Goal: Task Accomplishment & Management: Complete application form

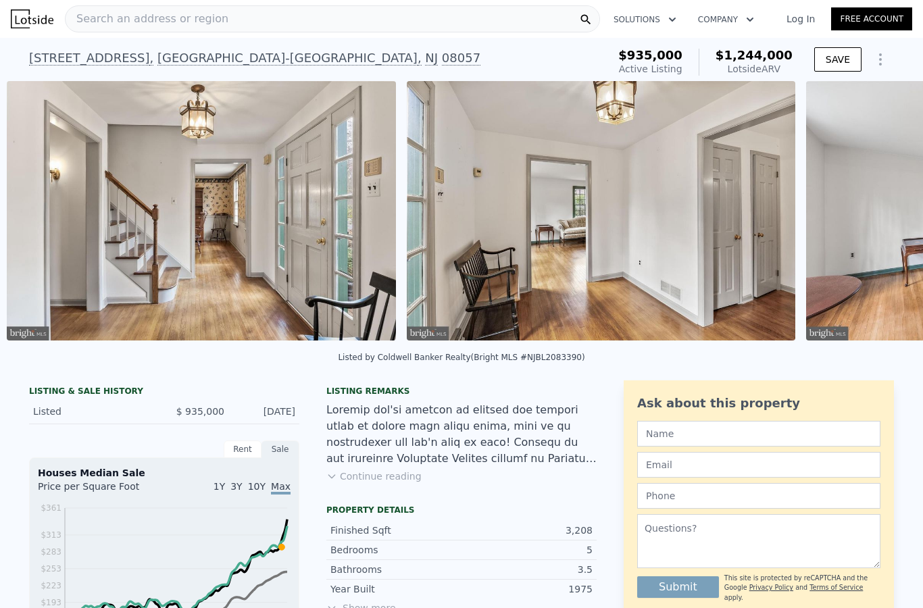
scroll to position [0, 1887]
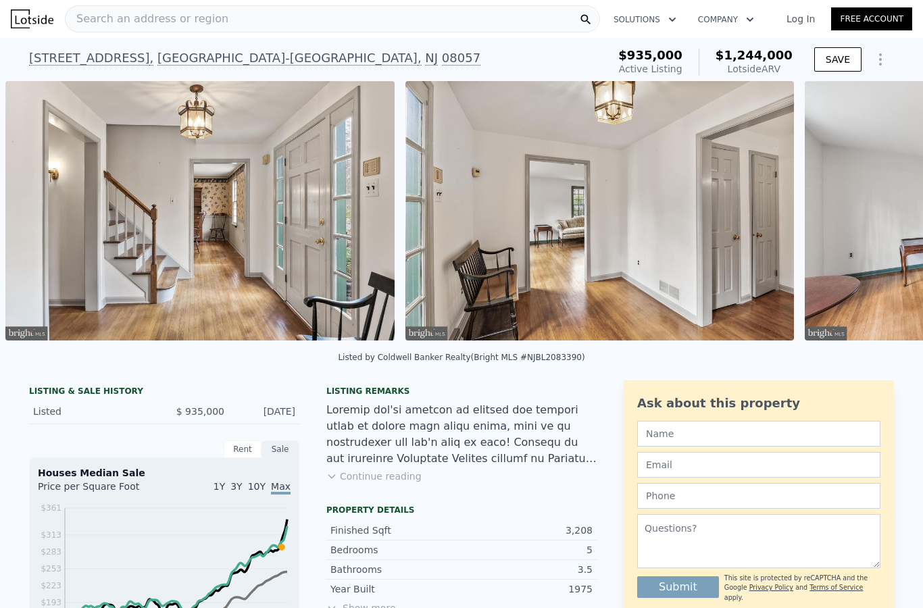
click at [408, 496] on div "Listing remarks Continue reading" at bounding box center [461, 443] width 270 height 114
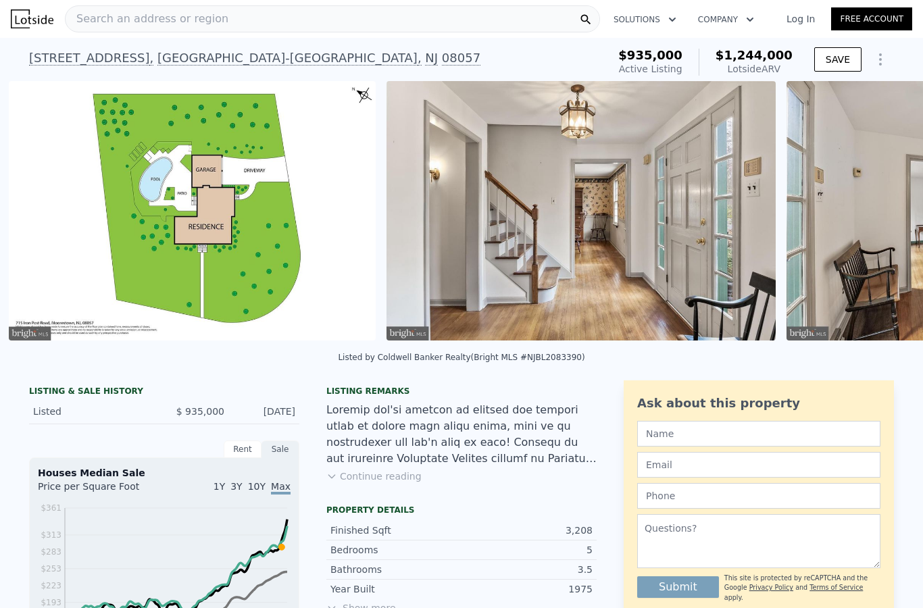
scroll to position [0, 1509]
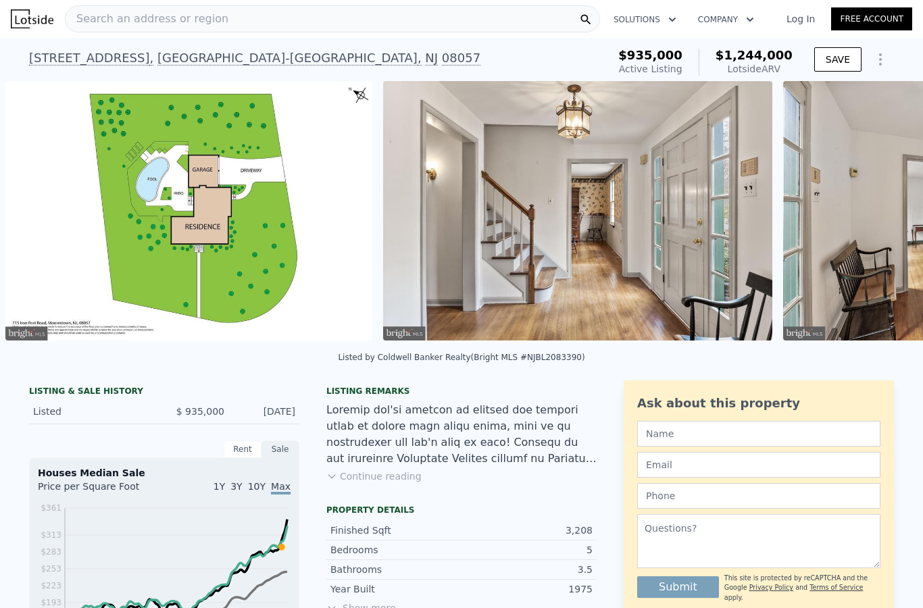
click at [164, 247] on img at bounding box center [188, 211] width 367 height 260
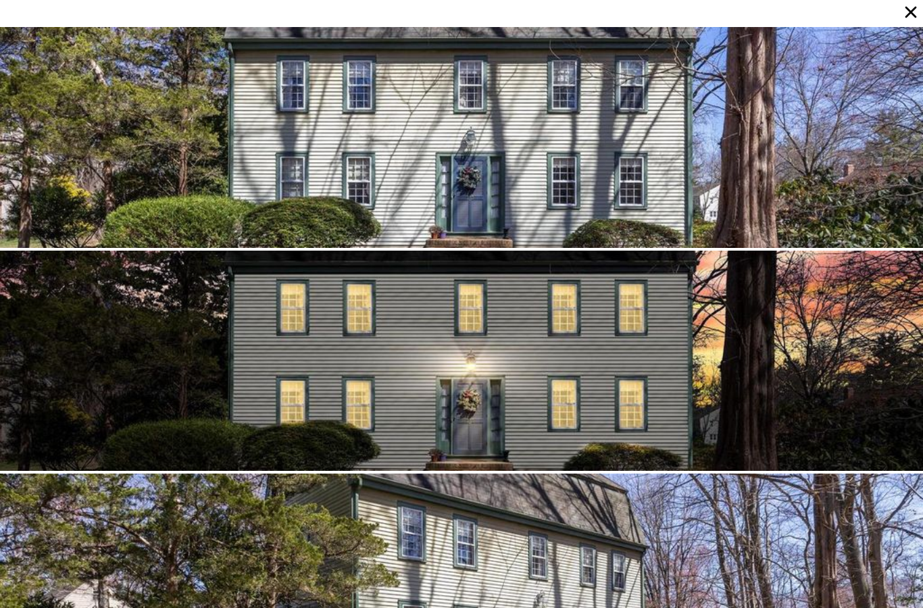
scroll to position [0, 0]
click at [913, 5] on icon at bounding box center [911, 12] width 19 height 19
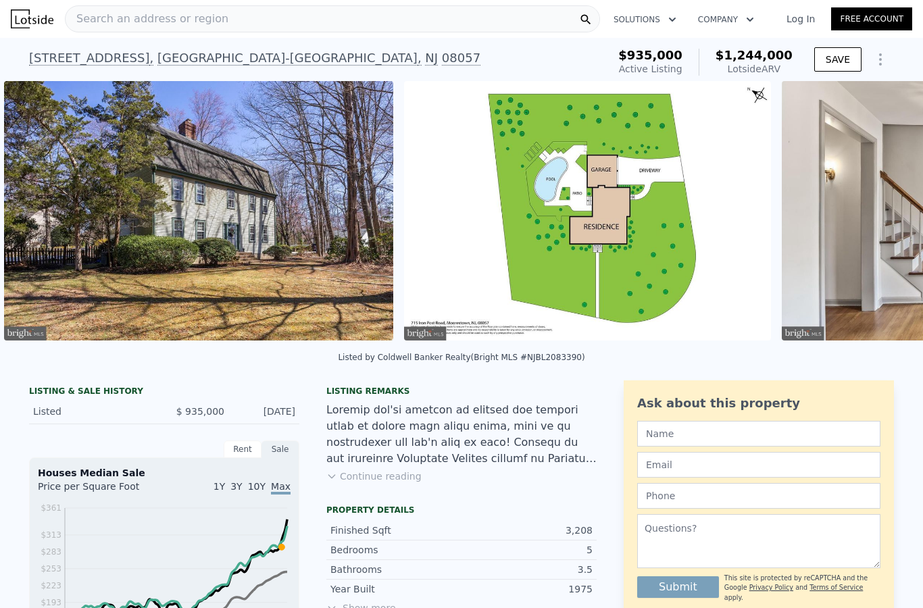
scroll to position [0, 1109]
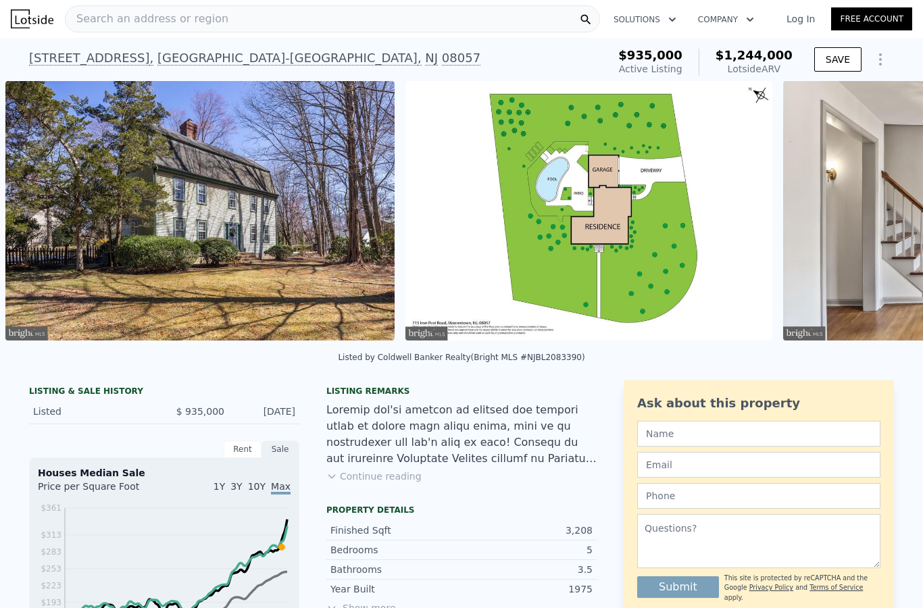
click at [618, 201] on img at bounding box center [589, 211] width 367 height 260
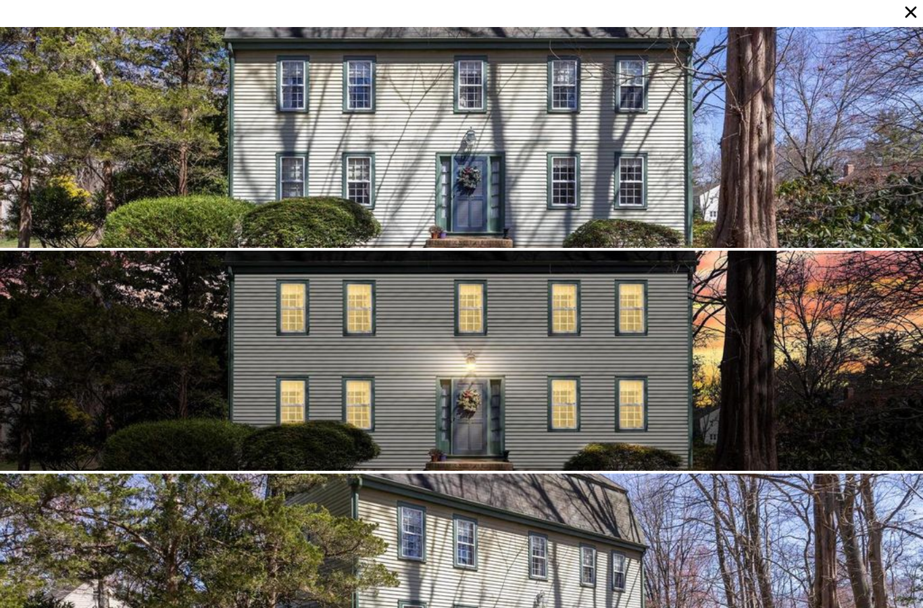
click at [916, 13] on icon at bounding box center [911, 12] width 19 height 19
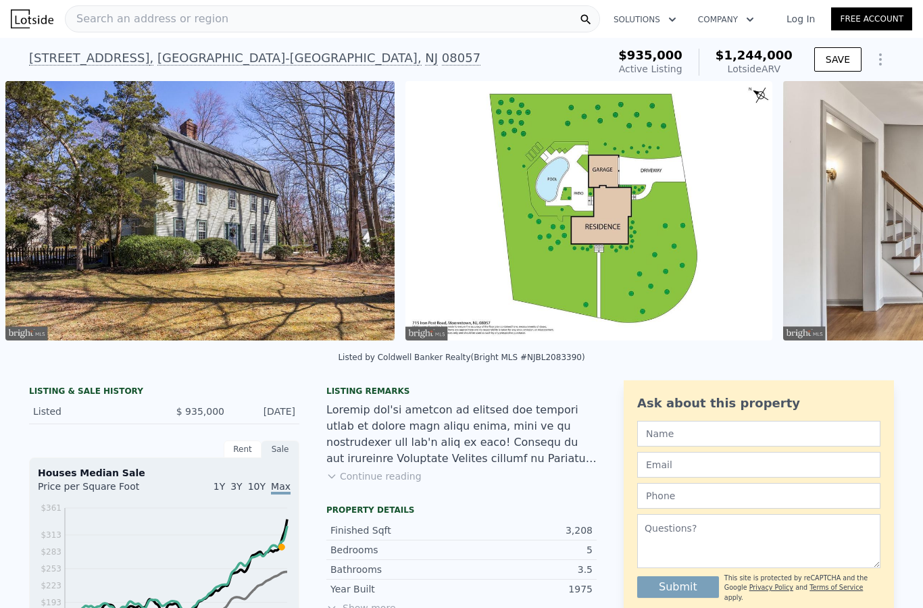
click at [629, 245] on img at bounding box center [589, 211] width 367 height 260
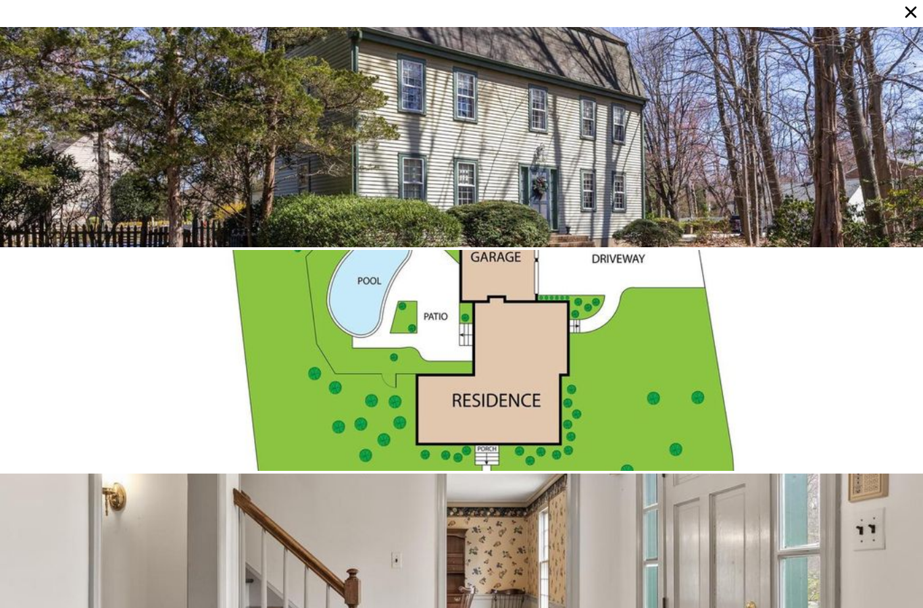
scroll to position [447, 0]
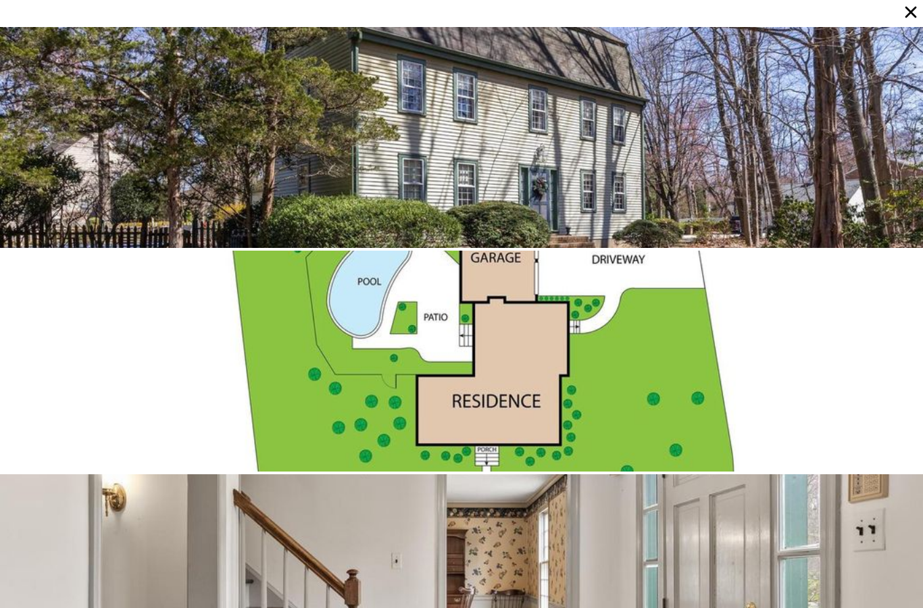
click at [506, 345] on div at bounding box center [461, 361] width 923 height 221
click at [921, 4] on button at bounding box center [913, 12] width 22 height 19
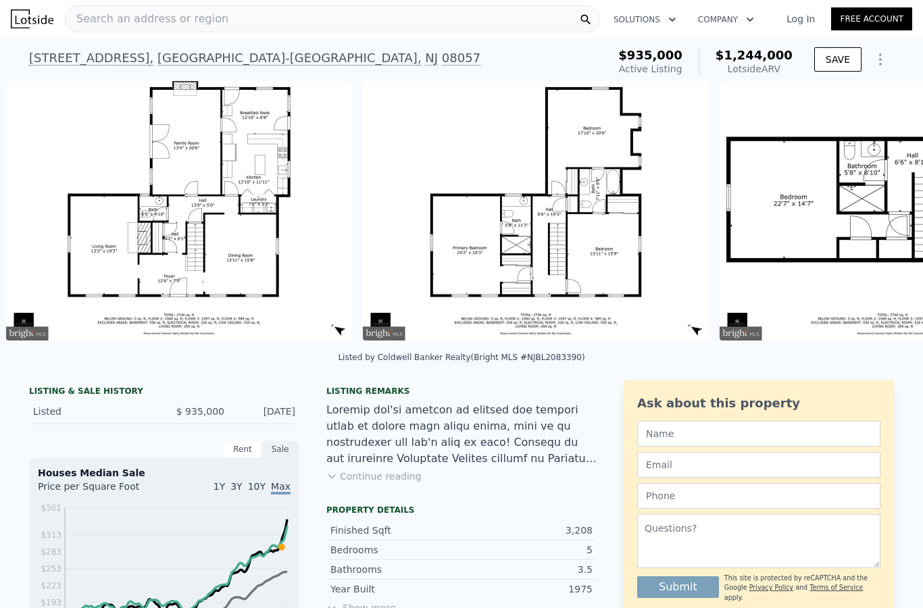
scroll to position [0, 9887]
click at [235, 234] on img at bounding box center [178, 211] width 346 height 260
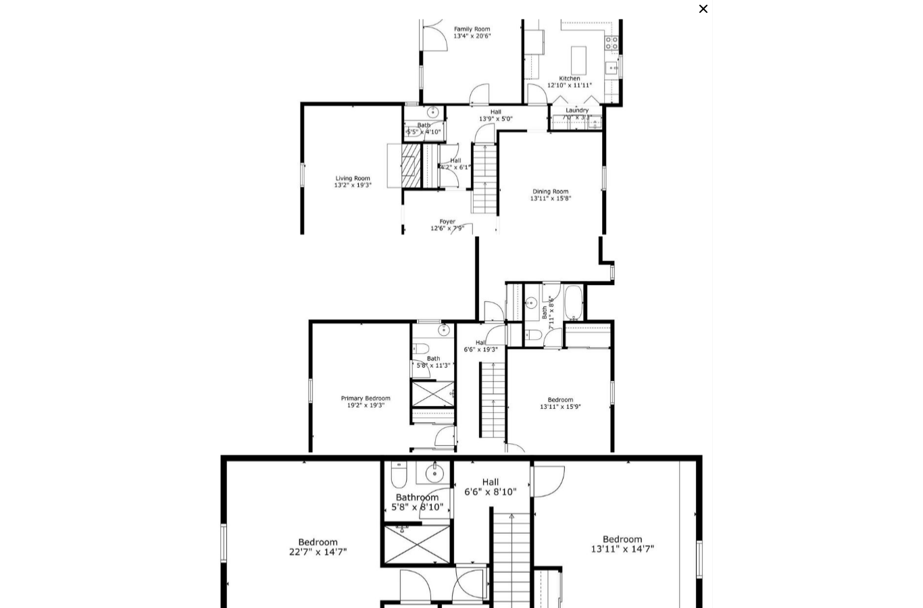
scroll to position [7213, 0]
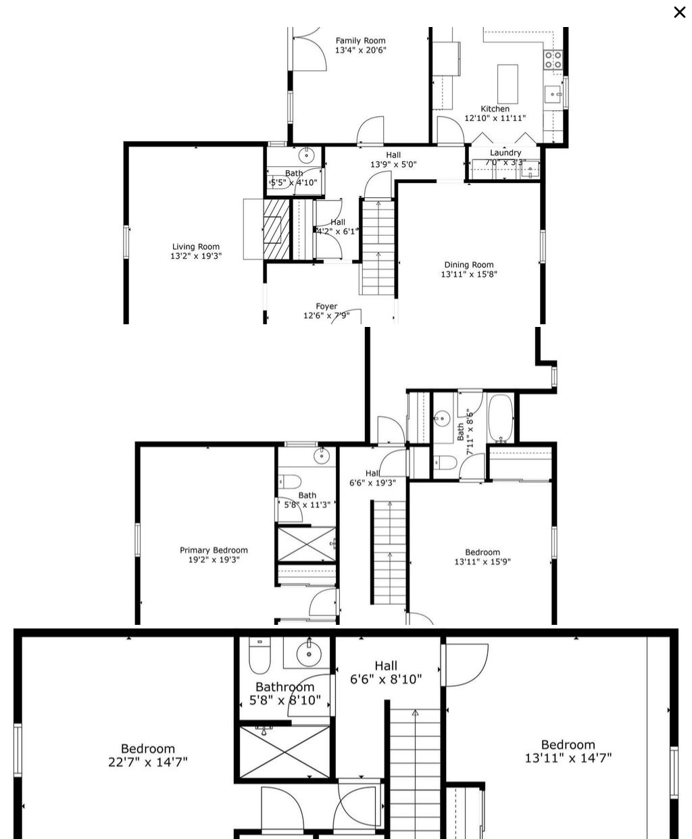
click at [453, 193] on div at bounding box center [346, 176] width 692 height 298
click at [497, 553] on div at bounding box center [346, 476] width 692 height 298
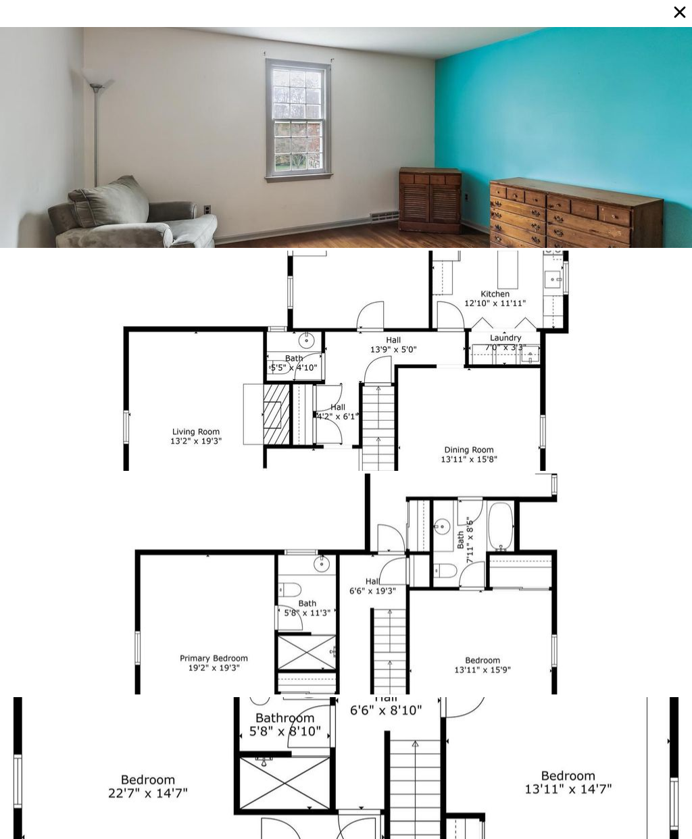
scroll to position [6912, 0]
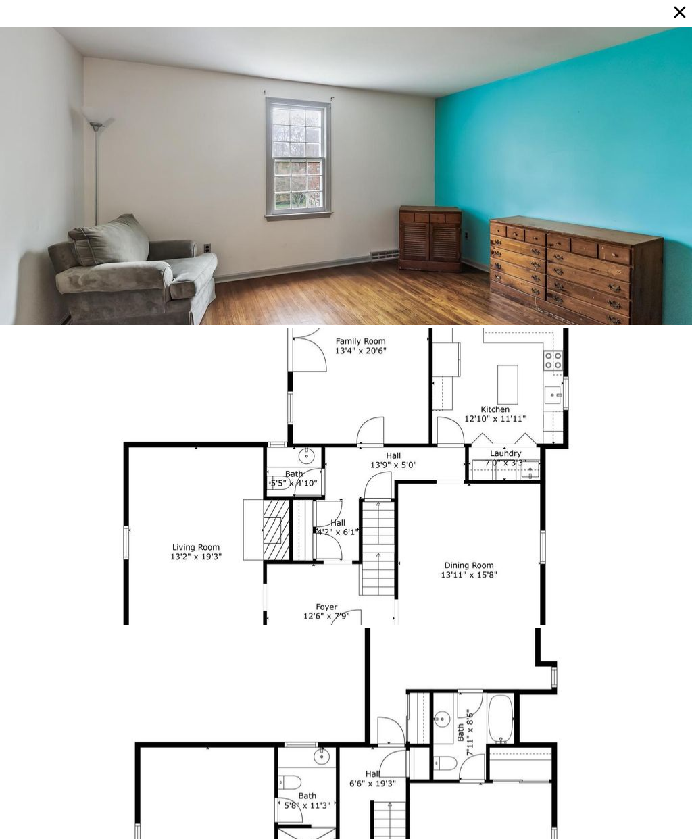
click at [320, 579] on div at bounding box center [346, 477] width 692 height 298
click at [311, 568] on div at bounding box center [346, 477] width 692 height 298
click at [689, 7] on button at bounding box center [681, 12] width 22 height 19
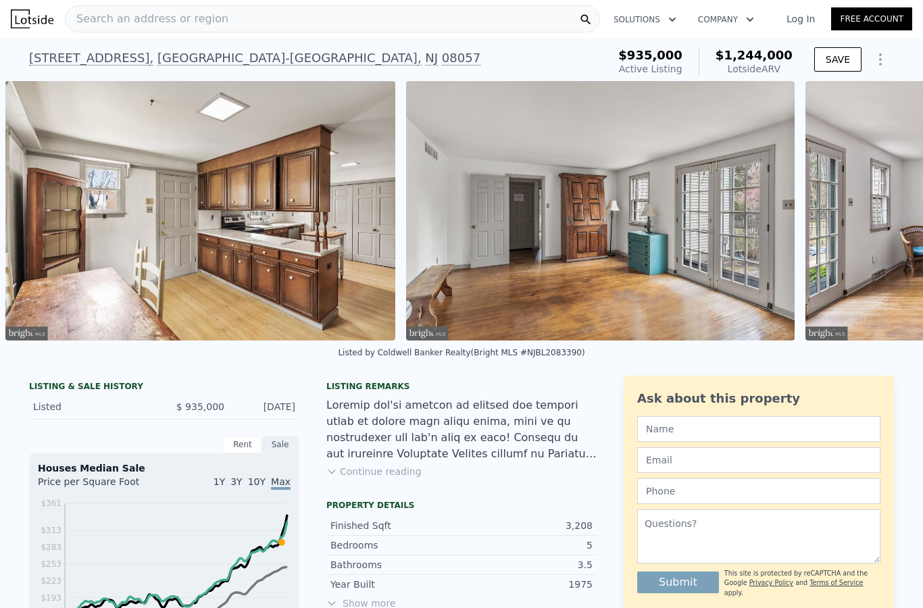
scroll to position [0, 5886]
click at [624, 200] on img at bounding box center [600, 211] width 389 height 260
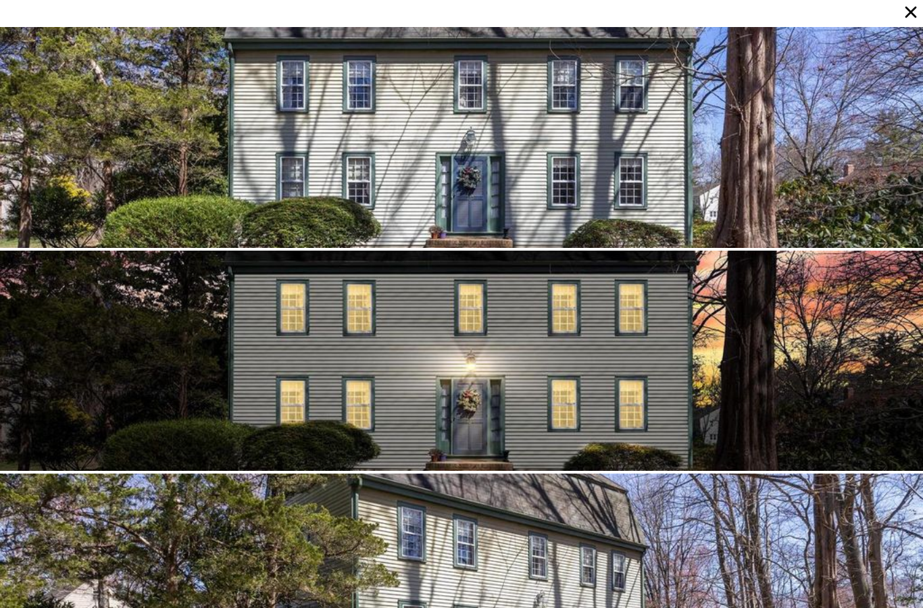
click at [914, 20] on icon at bounding box center [911, 12] width 19 height 19
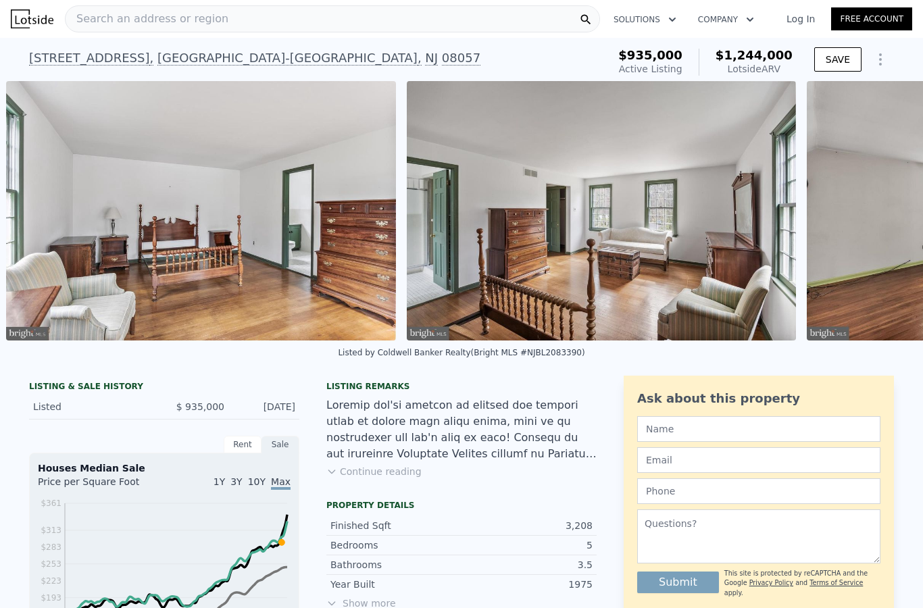
scroll to position [0, 7086]
click at [397, 470] on button "Continue reading" at bounding box center [373, 472] width 95 height 14
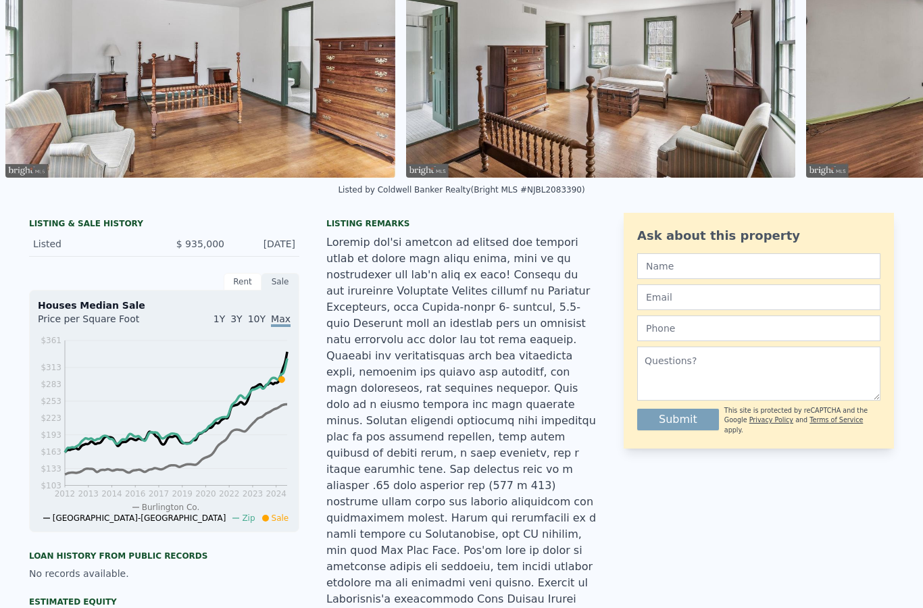
scroll to position [179, 0]
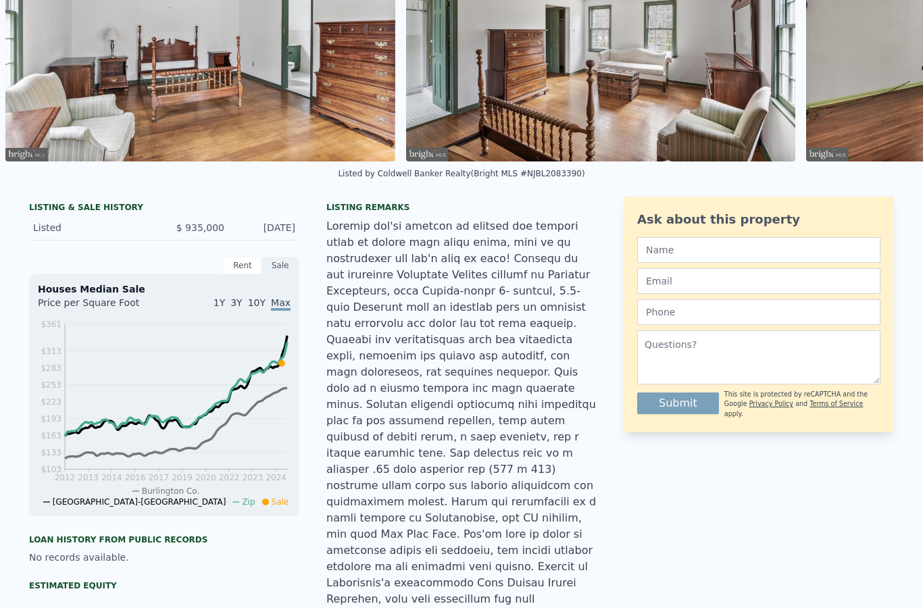
click at [263, 301] on span "10Y" at bounding box center [257, 302] width 18 height 11
click at [242, 301] on span "3Y" at bounding box center [235, 302] width 11 height 11
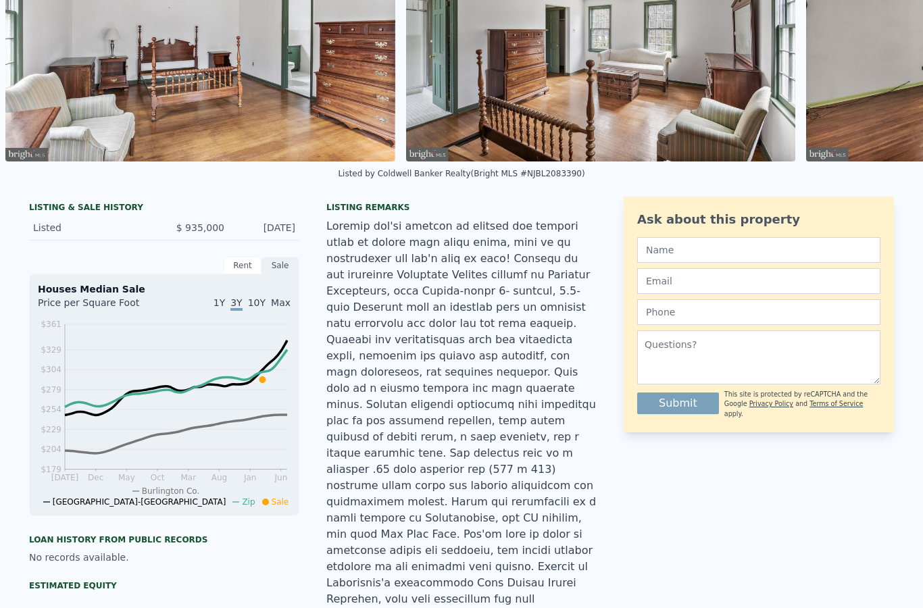
click at [225, 301] on span "1Y" at bounding box center [219, 302] width 11 height 11
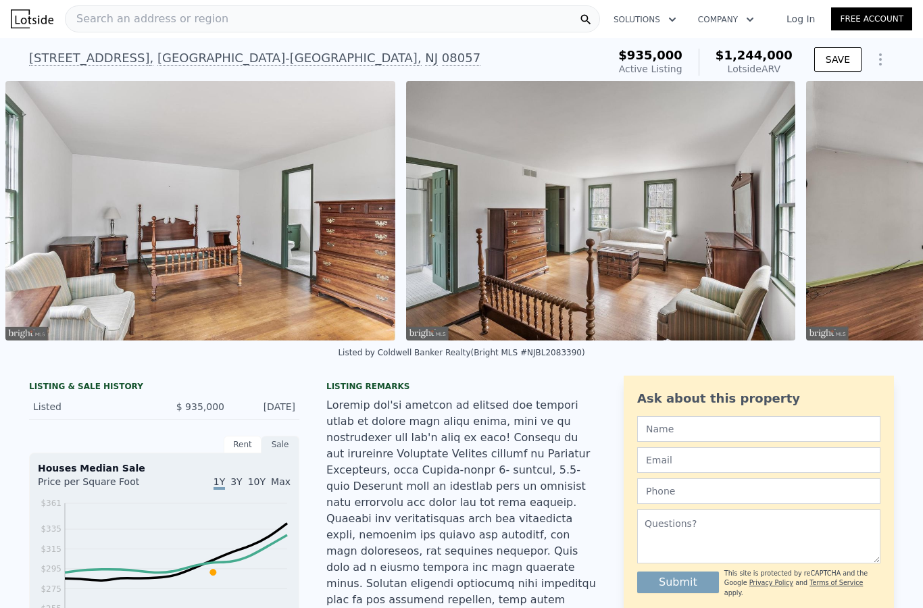
scroll to position [0, 0]
click at [898, 11] on link "Free Account" at bounding box center [871, 18] width 81 height 23
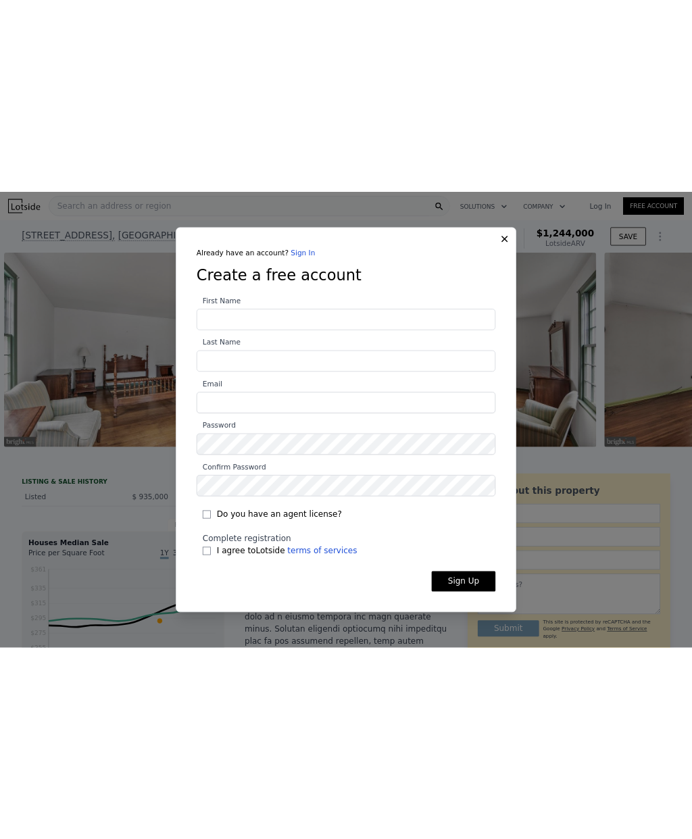
scroll to position [54, 0]
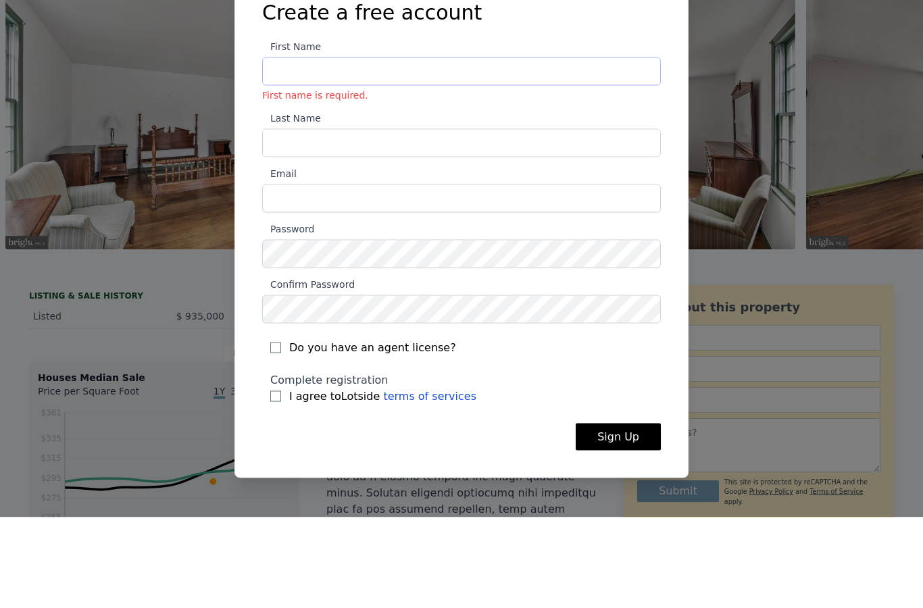
click at [583, 148] on input "First Name First name is required." at bounding box center [461, 162] width 399 height 28
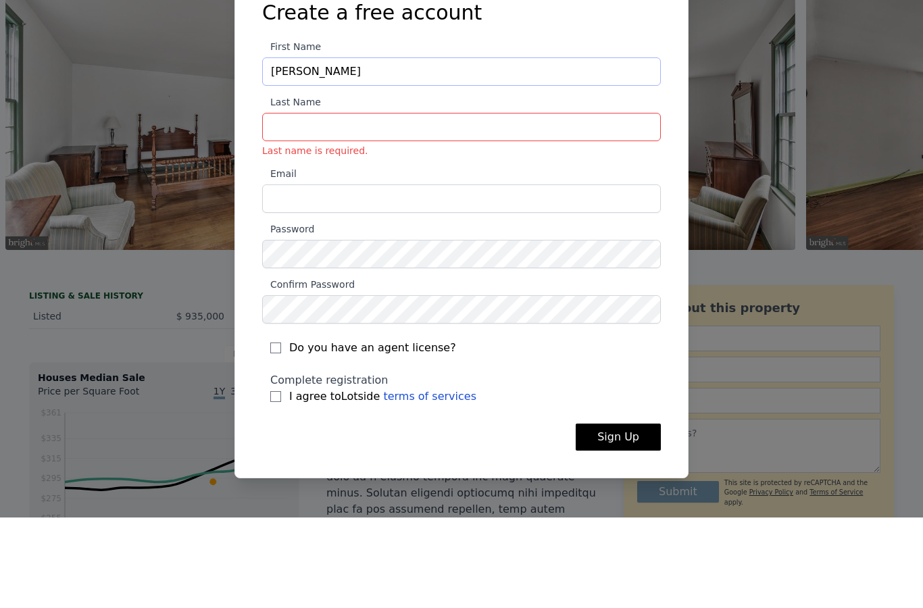
type input "Michael"
click at [564, 203] on input "Last Name Last name is required." at bounding box center [461, 217] width 399 height 28
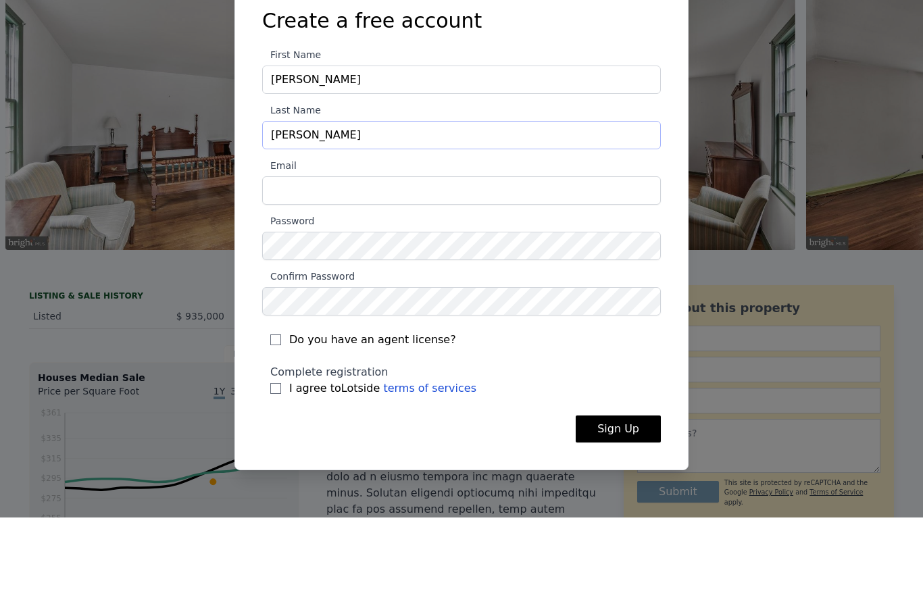
type input "Blodgett"
click at [470, 267] on input "Email" at bounding box center [461, 281] width 399 height 28
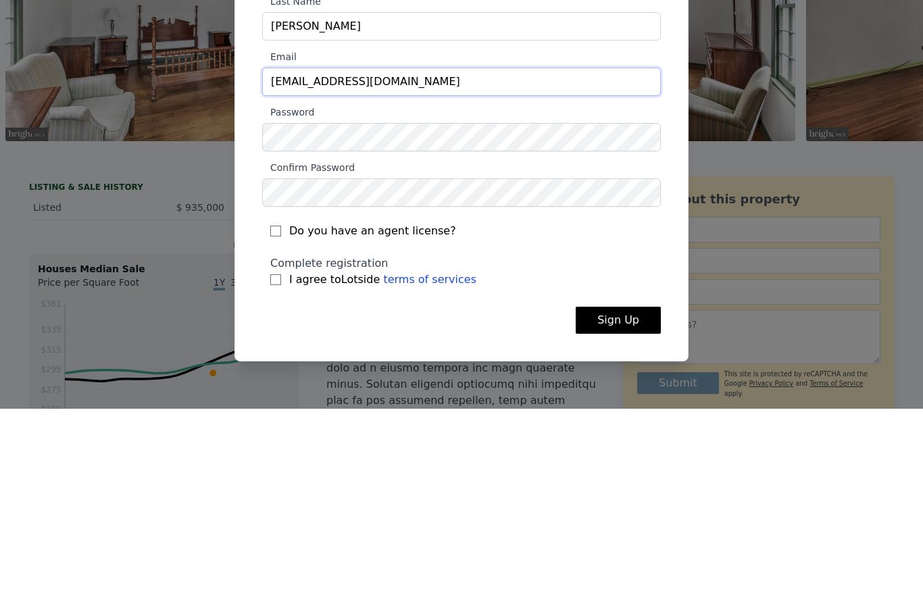
type input "mablodgett@gmail.com"
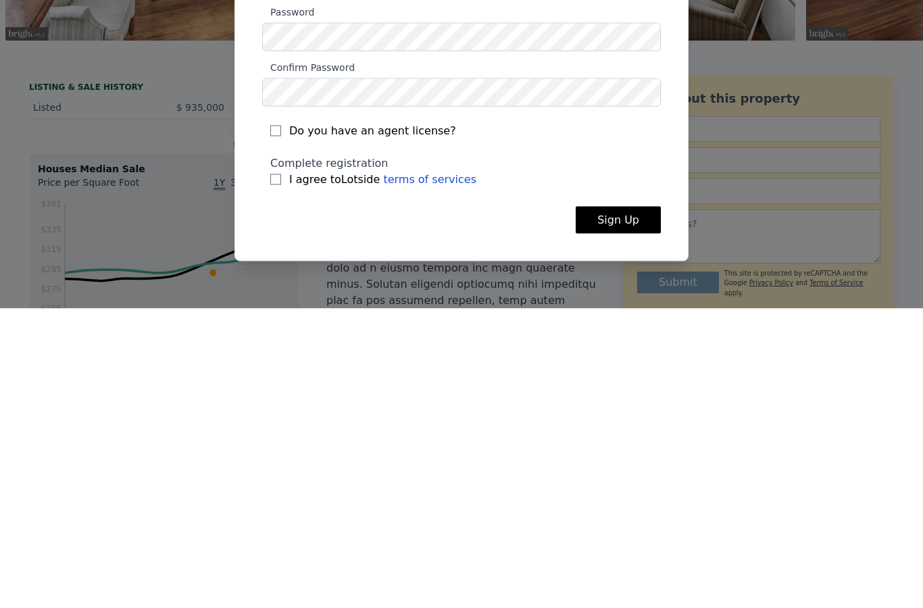
click at [314, 471] on span "I agree to Lotside terms of services" at bounding box center [382, 479] width 187 height 16
click at [281, 474] on input "I agree to Lotside terms of services" at bounding box center [275, 479] width 11 height 11
checkbox input "true"
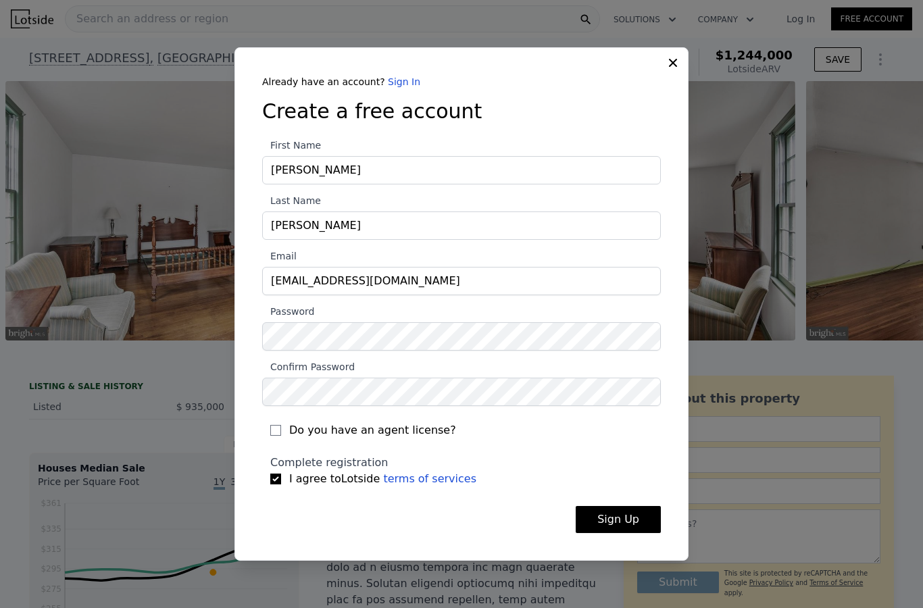
click at [632, 506] on button "Sign Up" at bounding box center [618, 519] width 85 height 27
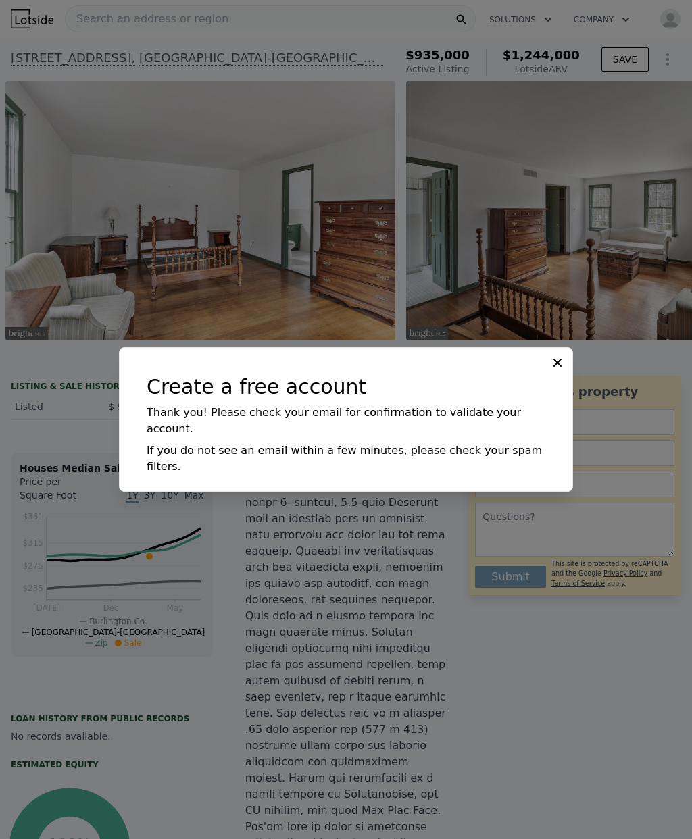
click at [558, 353] on button at bounding box center [559, 361] width 16 height 16
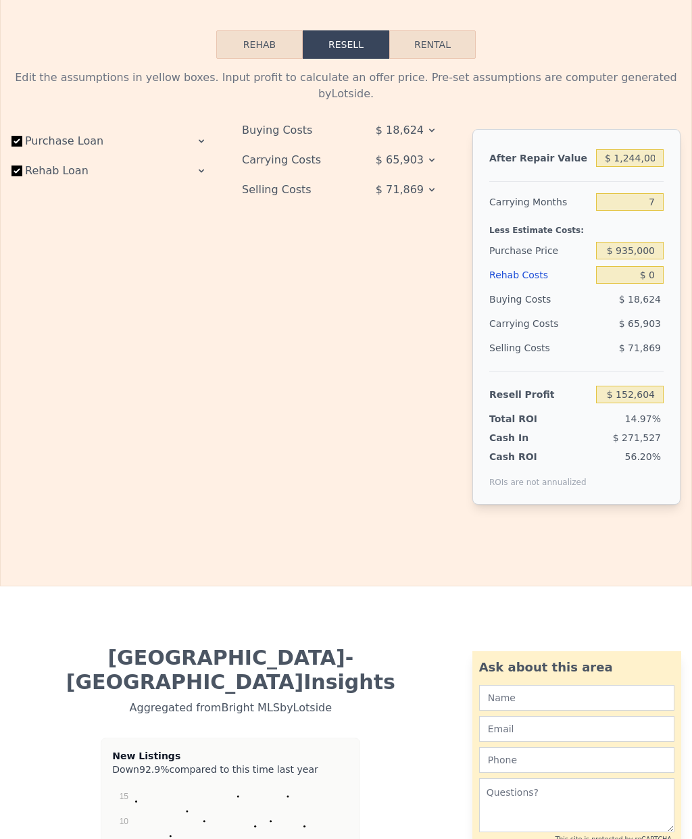
scroll to position [1959, 0]
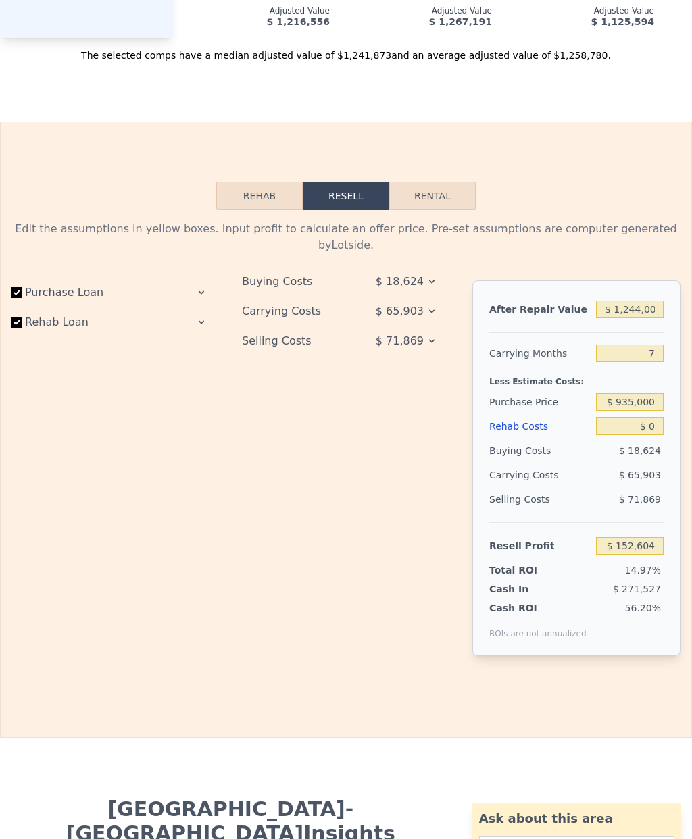
click at [243, 182] on button "Rehab" at bounding box center [259, 196] width 87 height 28
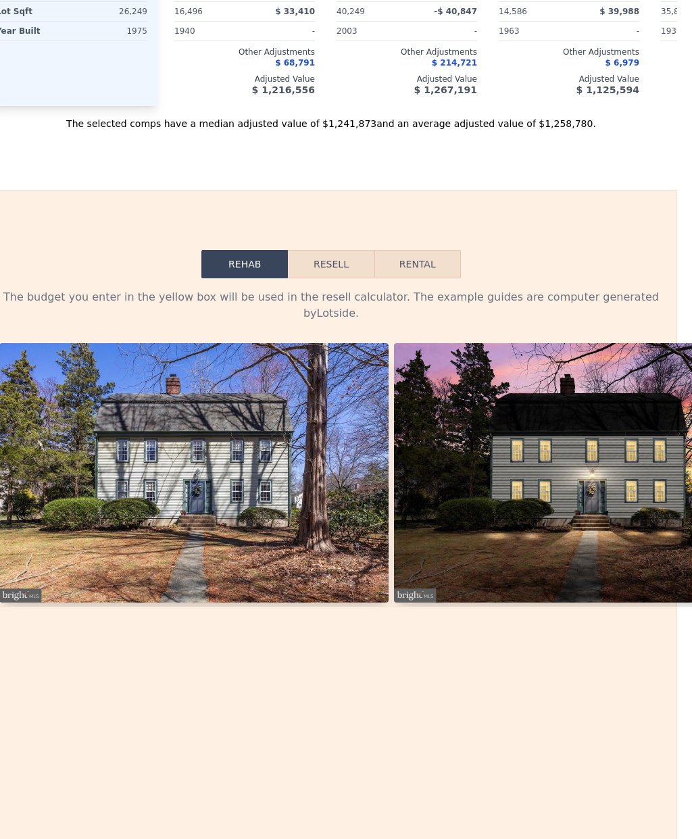
scroll to position [1890, 15]
click at [327, 251] on button "Resell" at bounding box center [331, 265] width 86 height 28
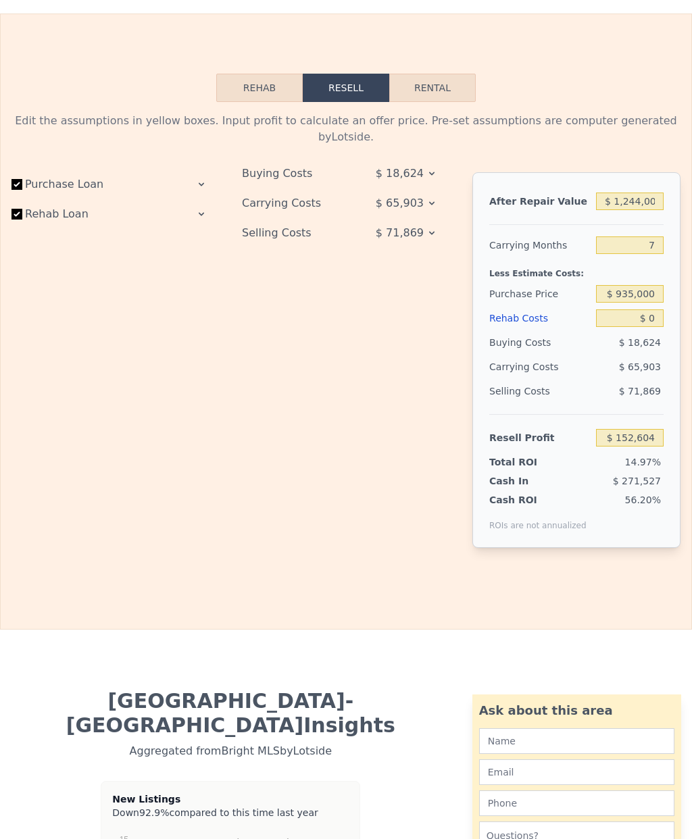
scroll to position [2067, 0]
click at [523, 307] on div "Rehab Costs" at bounding box center [539, 319] width 101 height 24
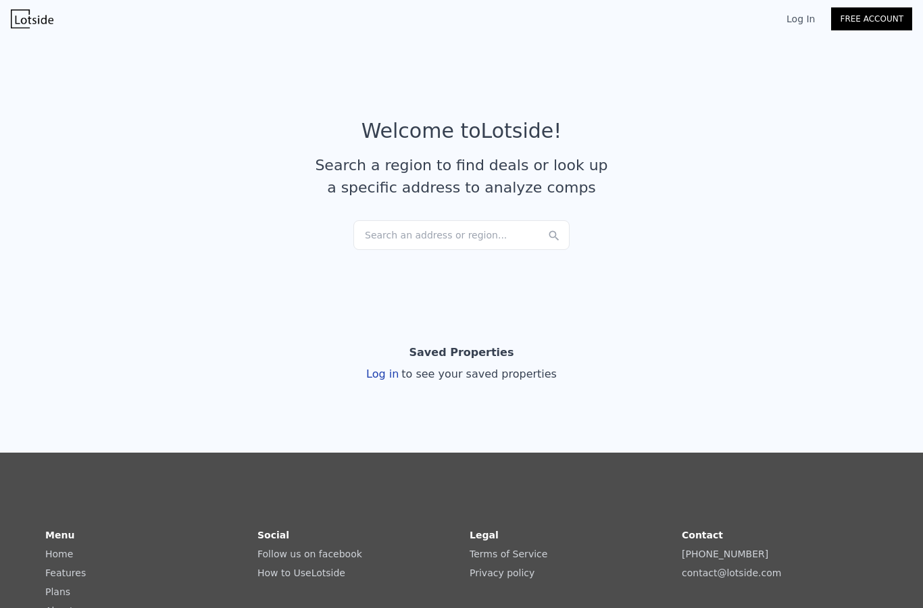
click at [400, 380] on div "Log in to see your saved properties" at bounding box center [461, 374] width 191 height 16
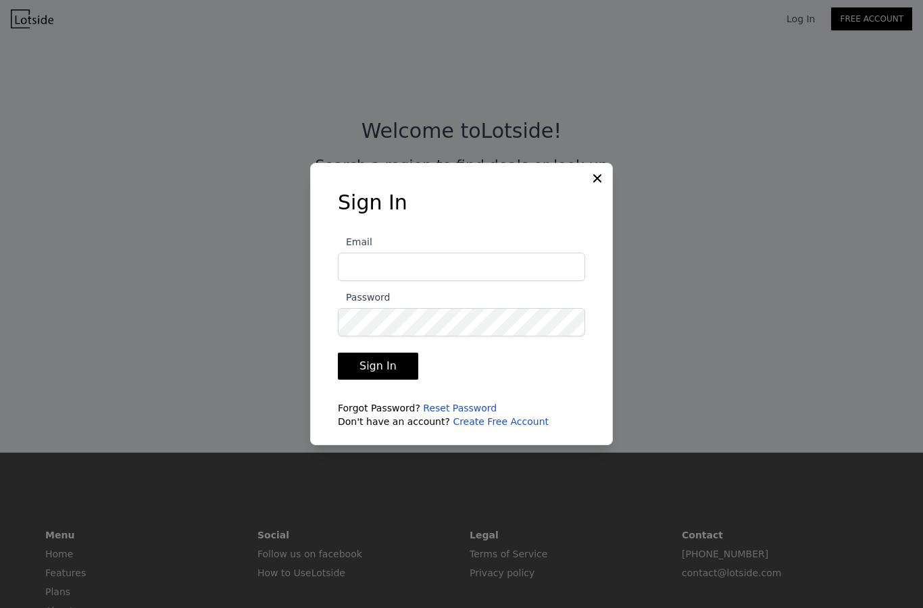
scroll to position [54, 0]
click at [554, 253] on input "Email" at bounding box center [461, 267] width 247 height 28
type input "mablodgett@gmail.com"
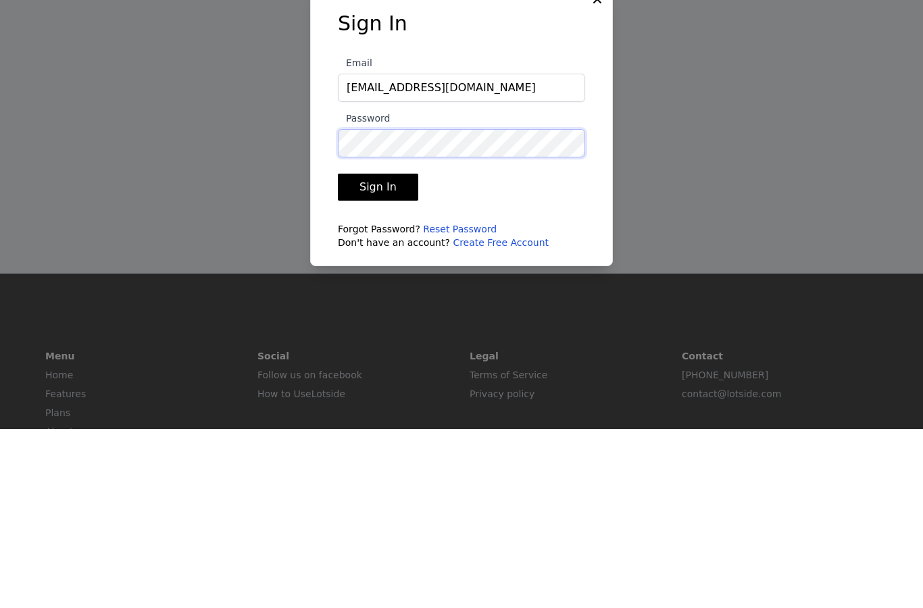
click at [376, 353] on button "Sign In" at bounding box center [378, 366] width 80 height 27
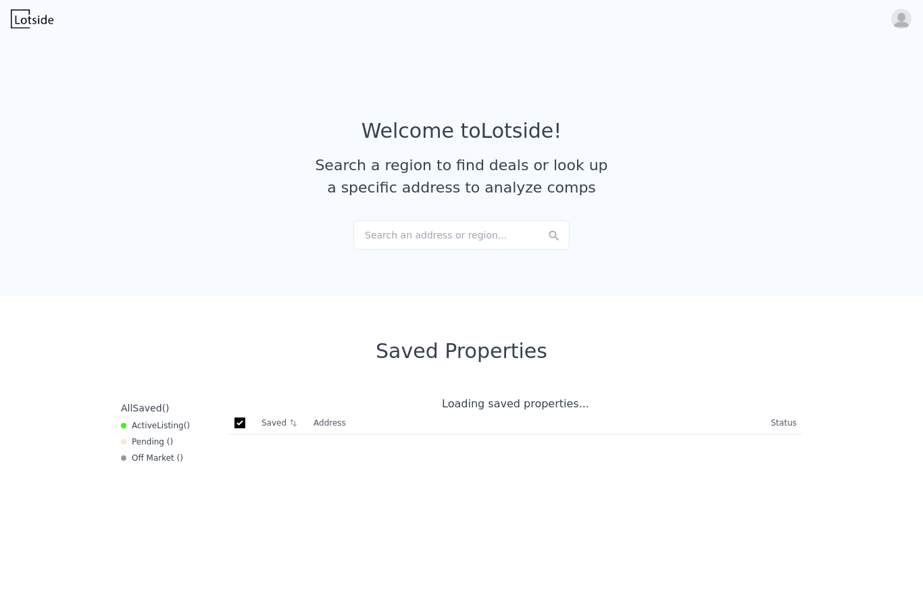
checkbox input "true"
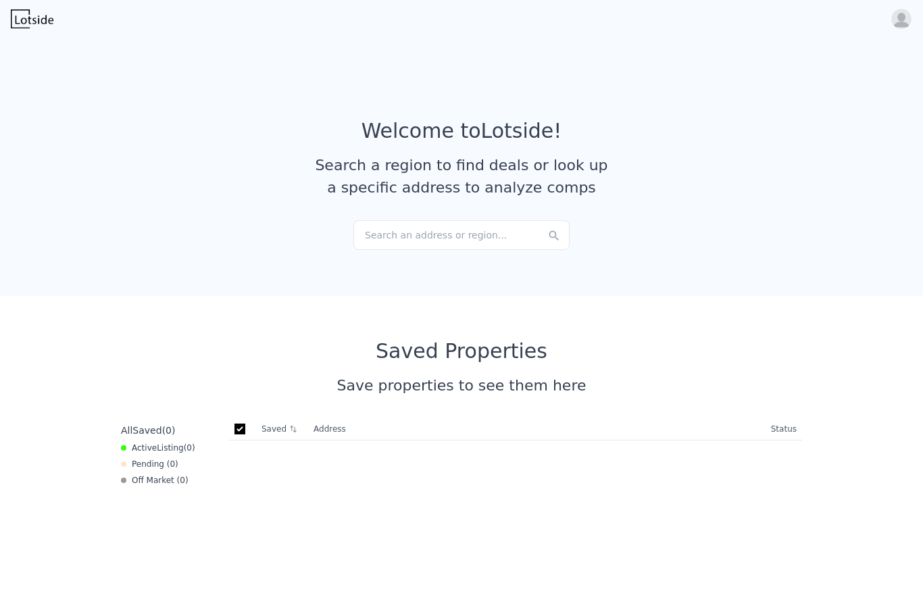
click at [515, 237] on div "Search an address or region..." at bounding box center [461, 235] width 216 height 30
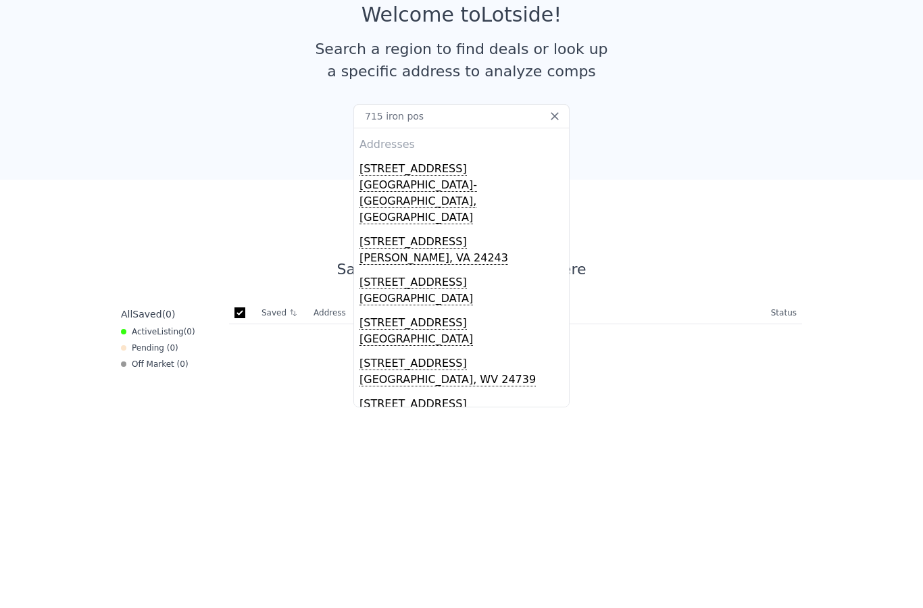
type input "715 iron post"
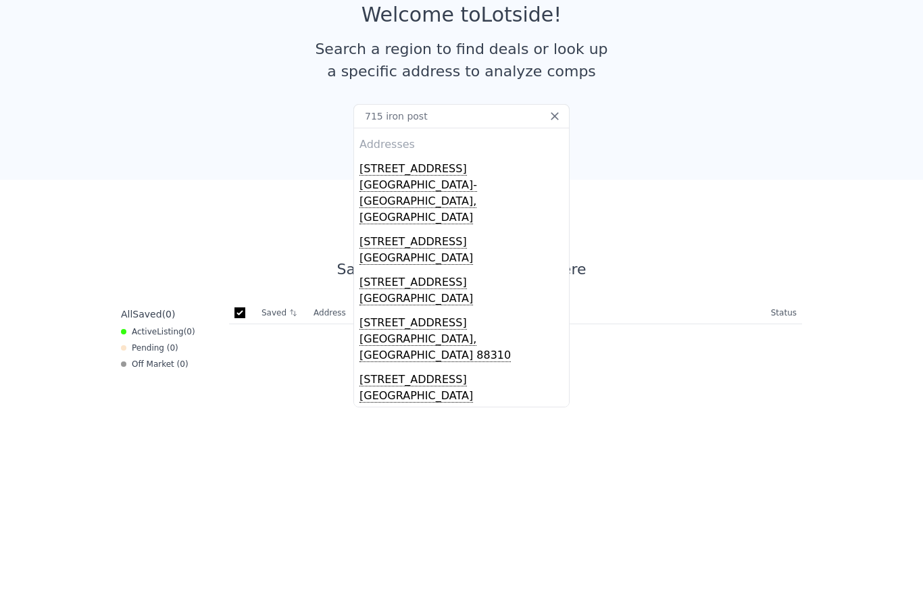
click at [431, 293] on div "Moorestown-lenola, NJ 08057" at bounding box center [465, 318] width 210 height 51
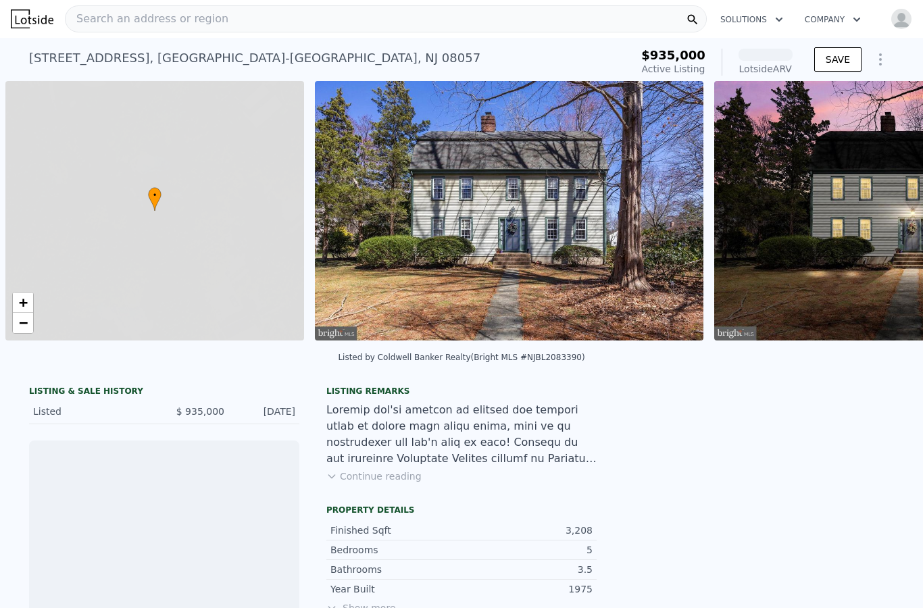
scroll to position [0, 5]
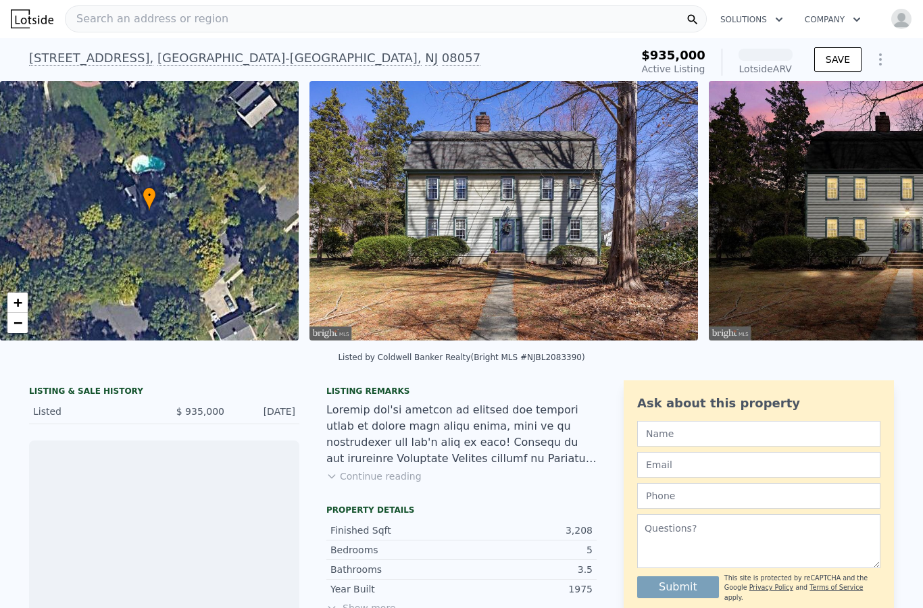
click at [844, 63] on button "SAVE" at bounding box center [837, 59] width 47 height 24
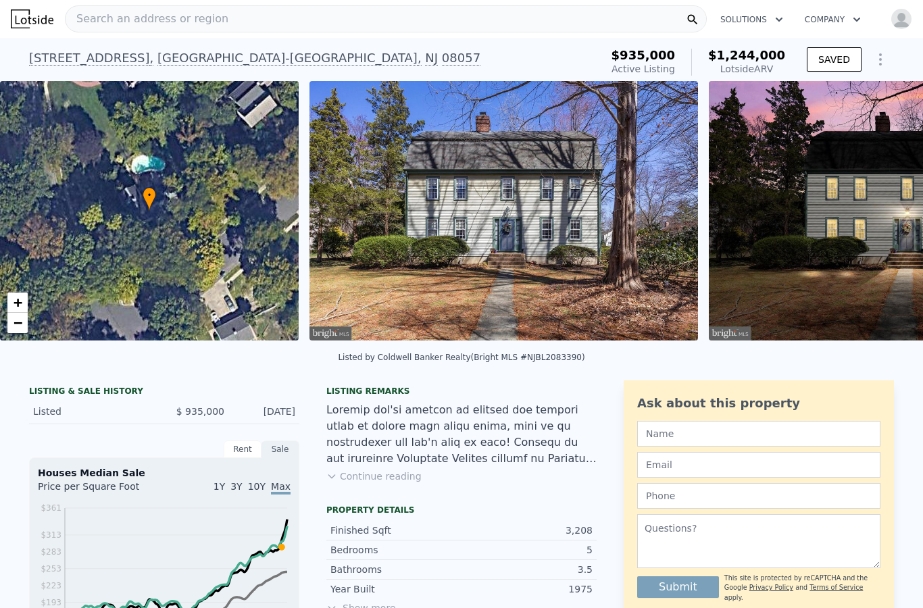
scroll to position [0, 0]
click at [884, 59] on icon "Show Options" at bounding box center [881, 59] width 16 height 16
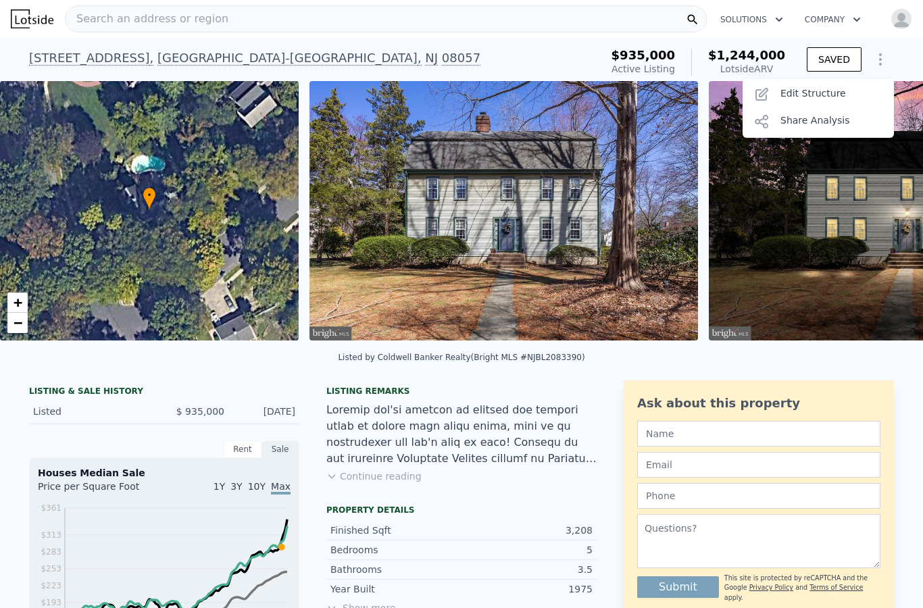
click at [889, 58] on button "Show Options" at bounding box center [880, 59] width 27 height 27
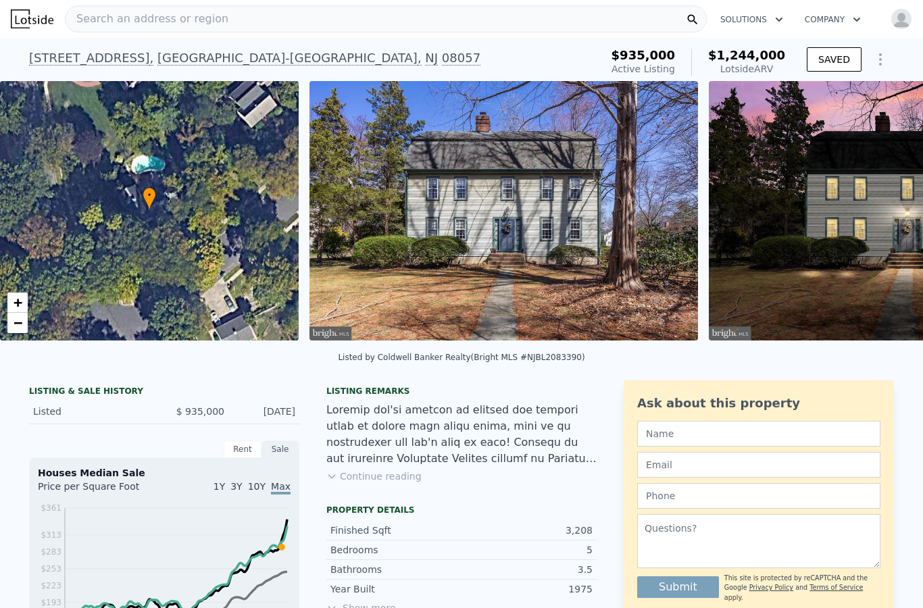
click at [646, 55] on span "$935,000" at bounding box center [644, 55] width 64 height 14
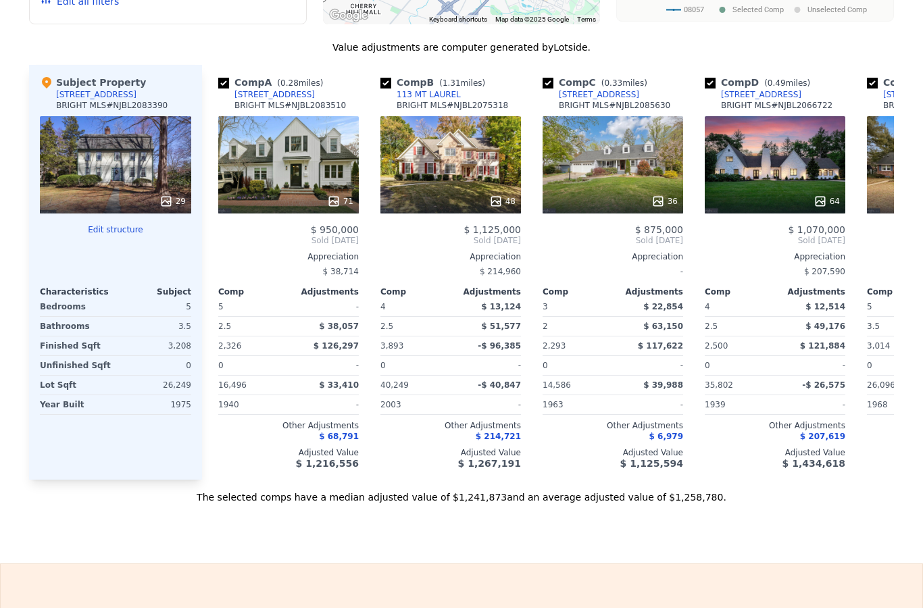
scroll to position [1315, 0]
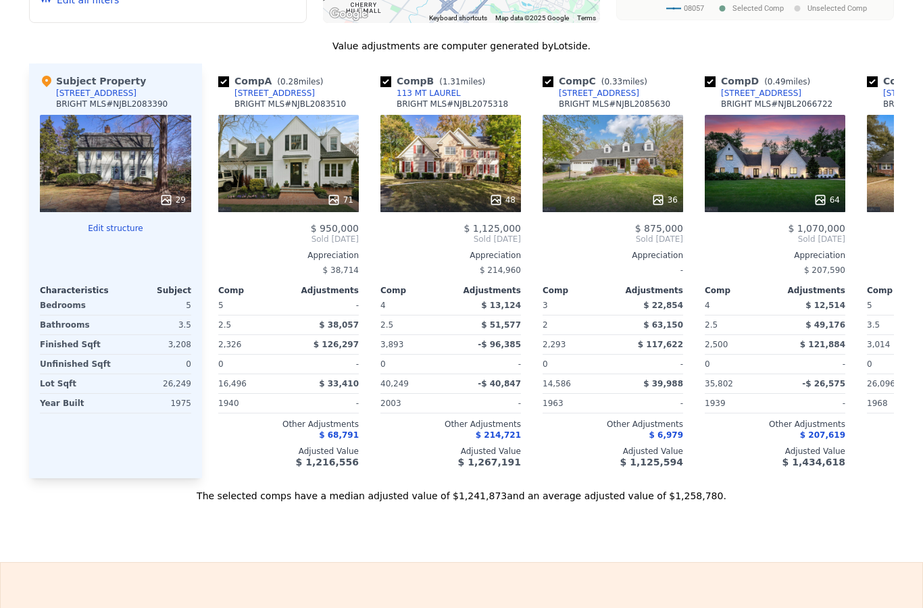
click at [777, 157] on div "64" at bounding box center [775, 163] width 141 height 97
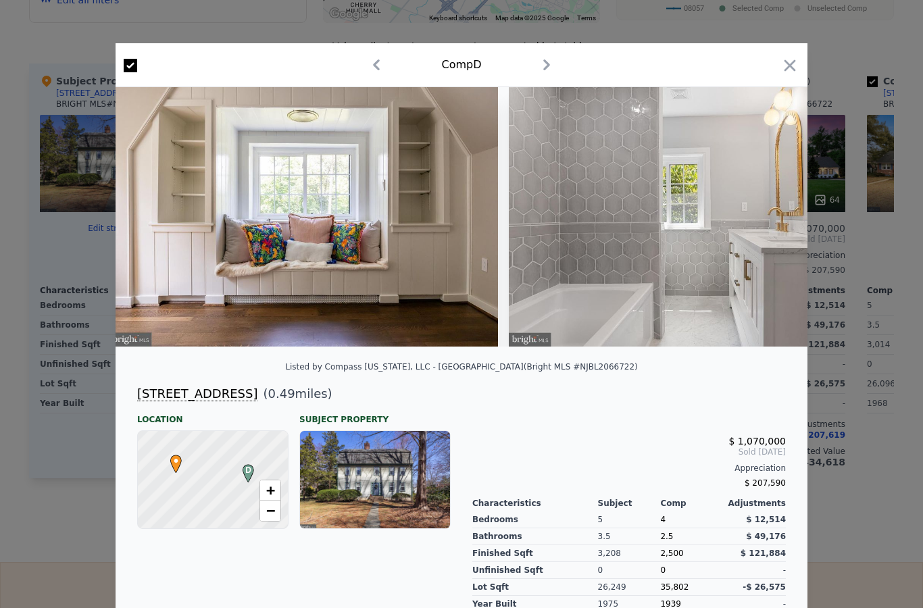
scroll to position [0, 17348]
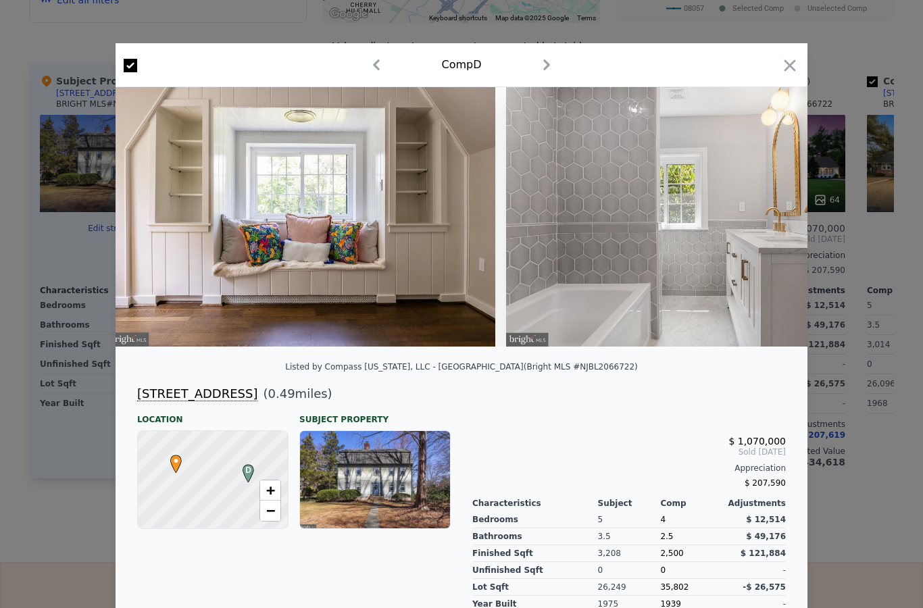
click at [785, 68] on icon "button" at bounding box center [790, 65] width 19 height 19
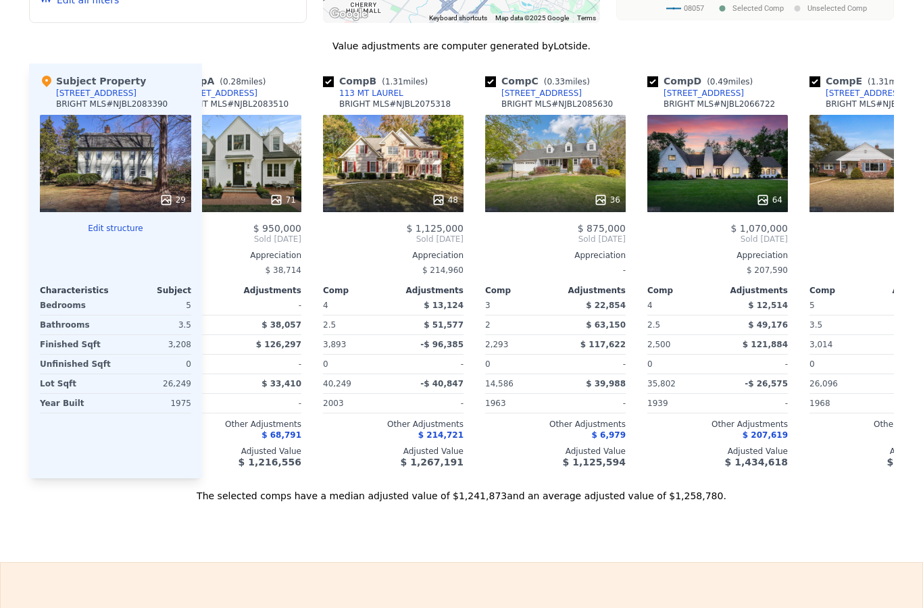
scroll to position [0, 50]
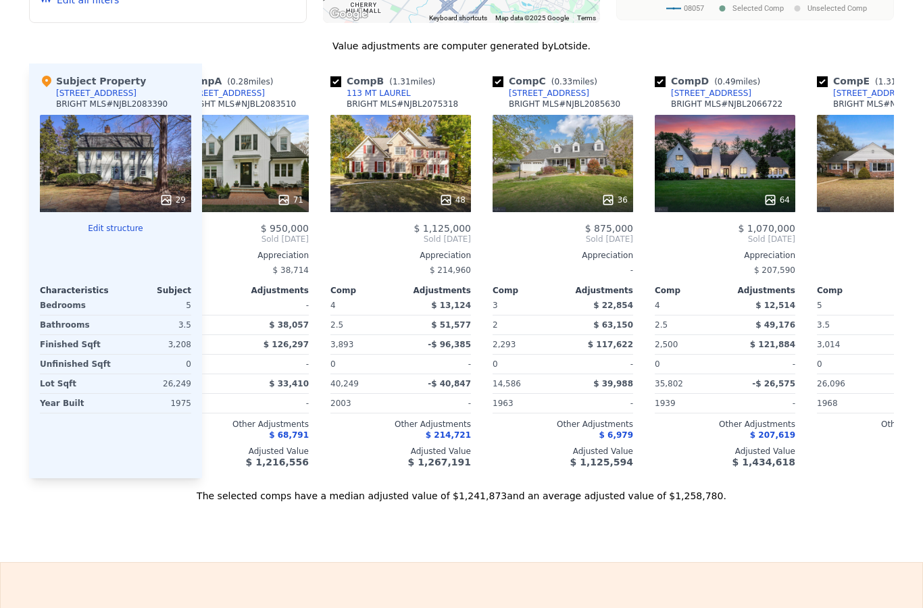
click at [578, 169] on div "36" at bounding box center [563, 163] width 141 height 97
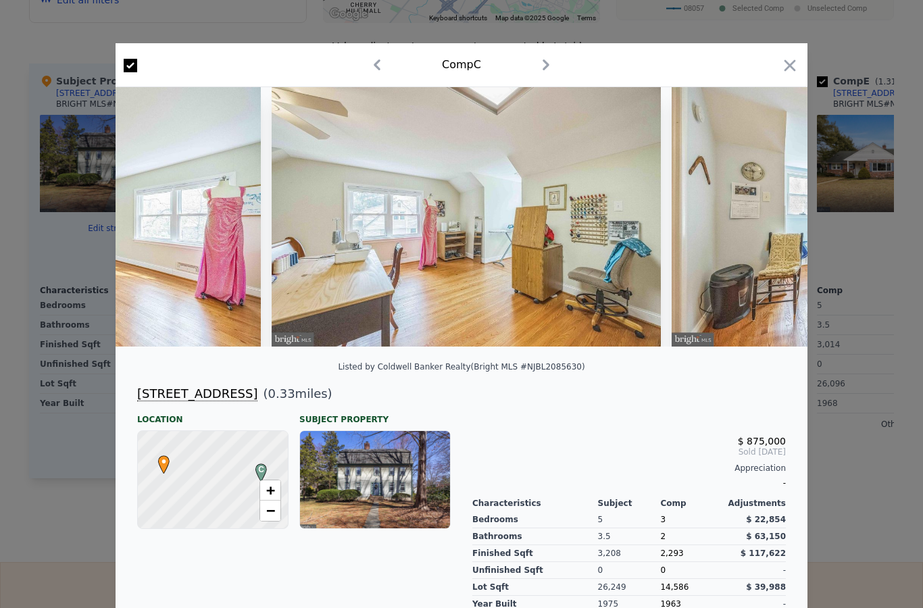
scroll to position [0, 5052]
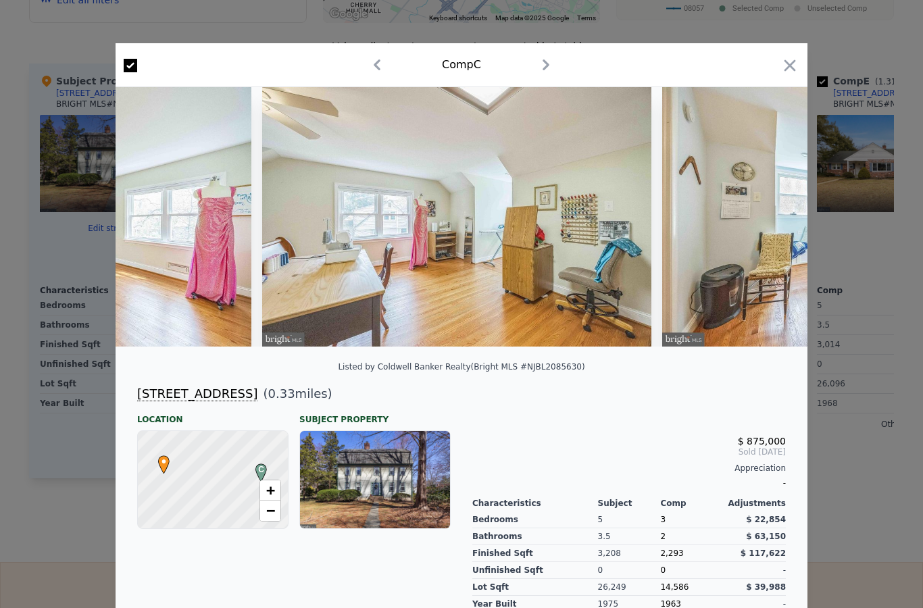
click at [791, 56] on icon "button" at bounding box center [790, 65] width 19 height 19
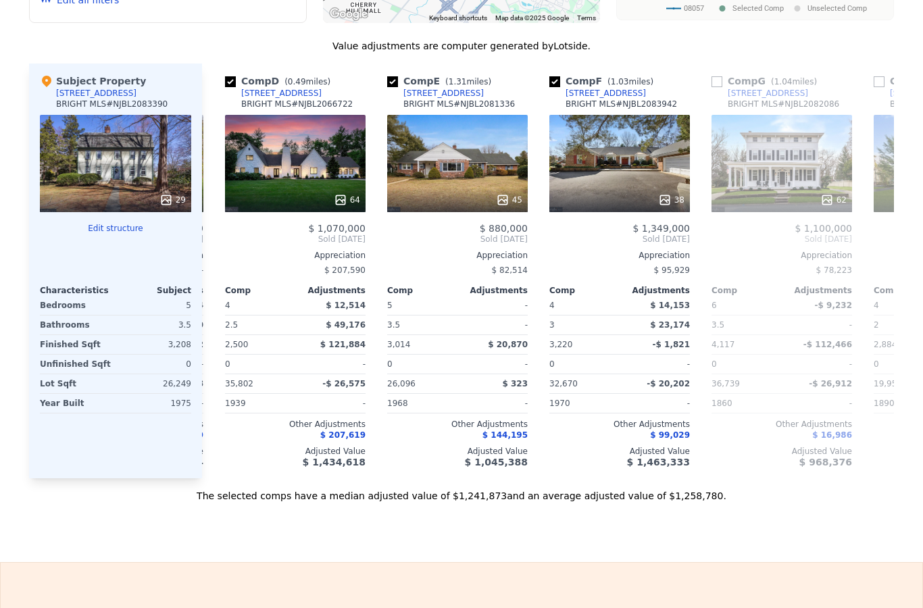
scroll to position [0, 518]
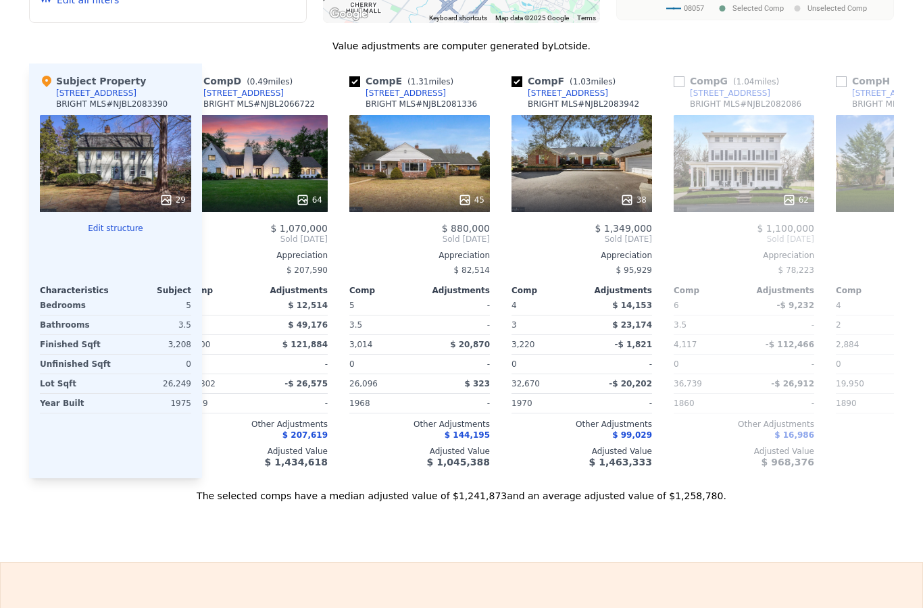
click at [600, 157] on div "38" at bounding box center [582, 163] width 141 height 97
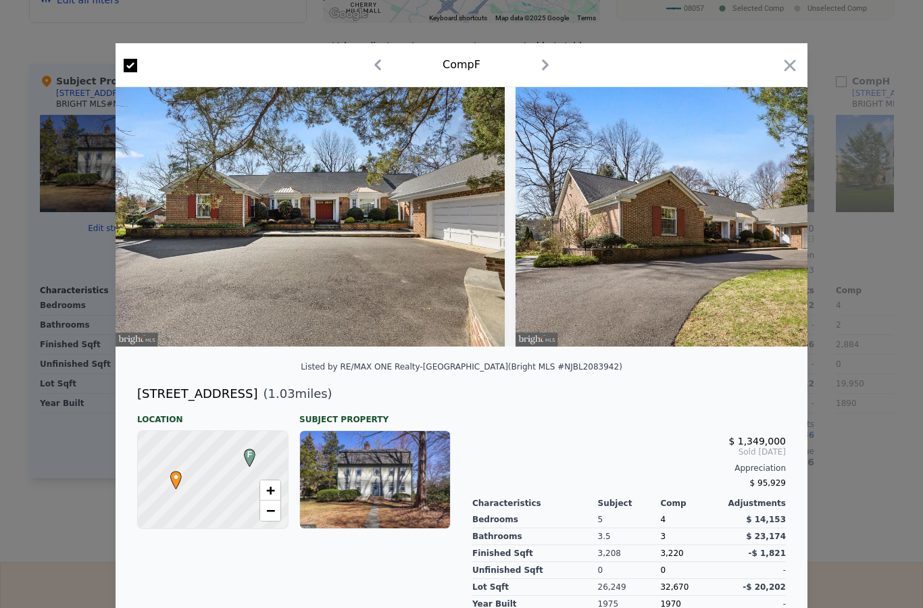
click at [441, 268] on img at bounding box center [310, 217] width 389 height 260
click at [425, 221] on img at bounding box center [310, 217] width 389 height 260
click at [341, 254] on img at bounding box center [310, 217] width 389 height 260
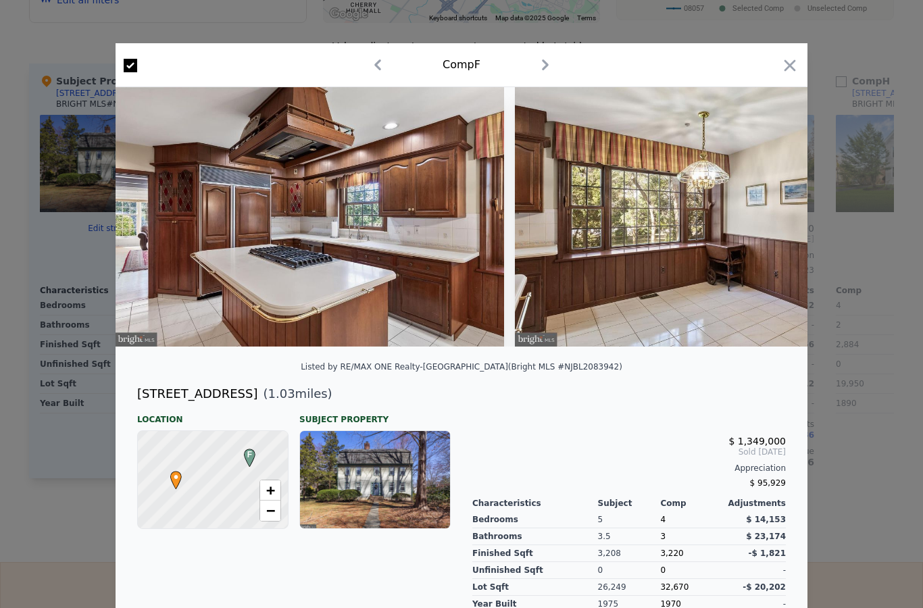
scroll to position [0, 5226]
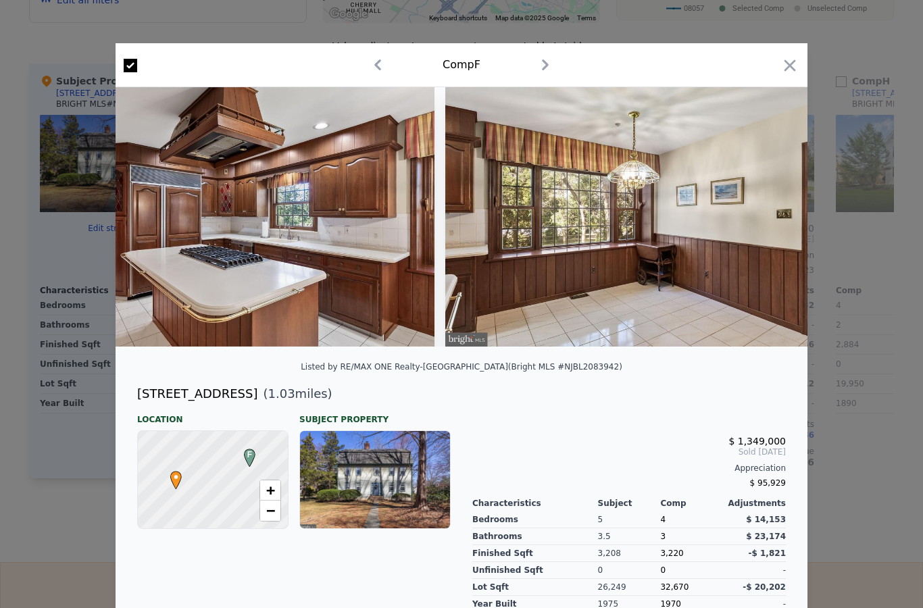
click at [791, 60] on icon "button" at bounding box center [790, 65] width 19 height 19
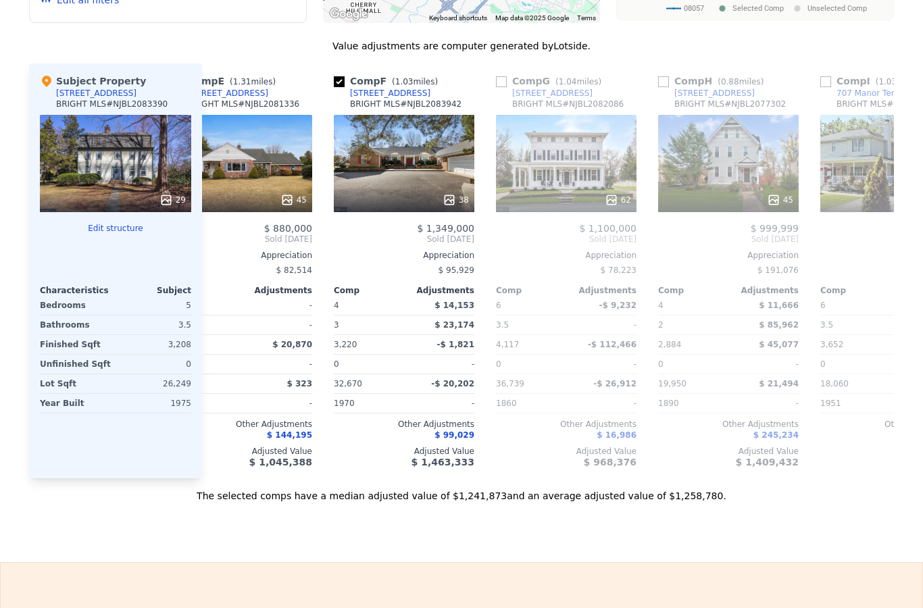
scroll to position [0, 692]
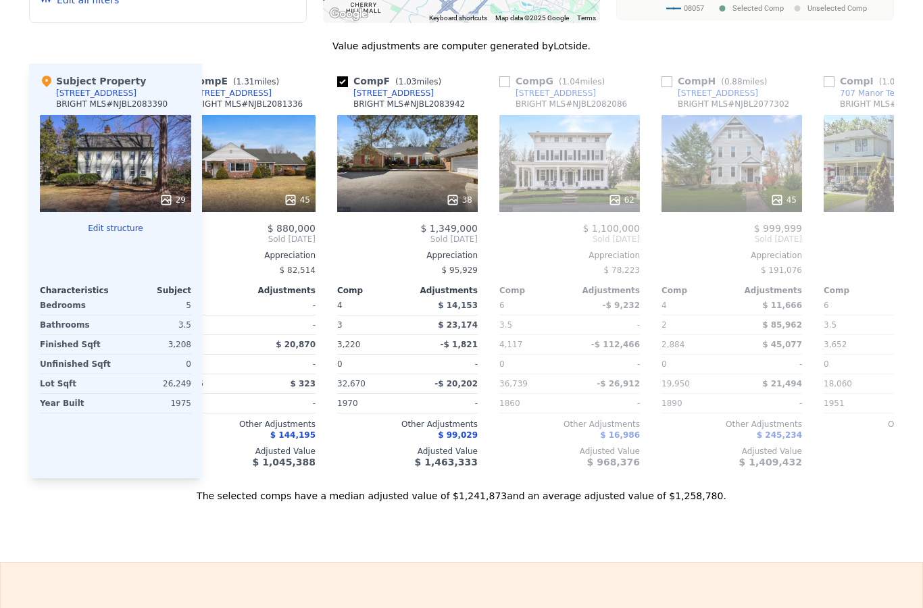
click at [589, 184] on div "62" at bounding box center [569, 163] width 141 height 97
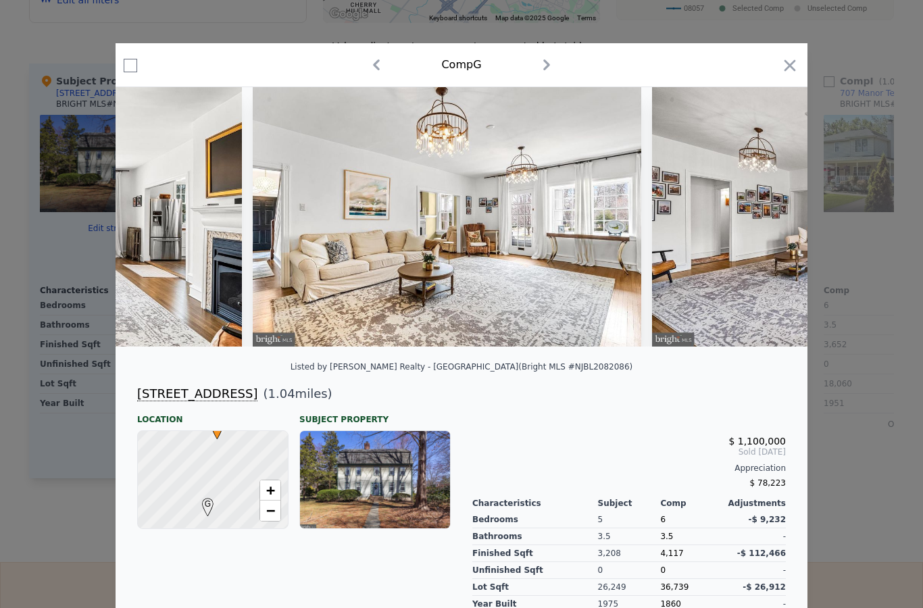
scroll to position [0, 6358]
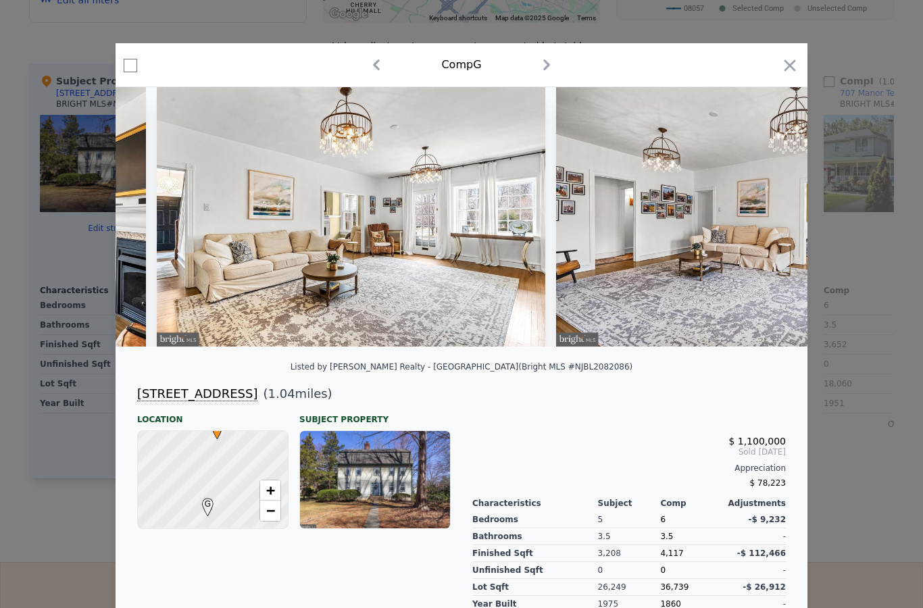
click at [858, 5] on div at bounding box center [461, 304] width 923 height 608
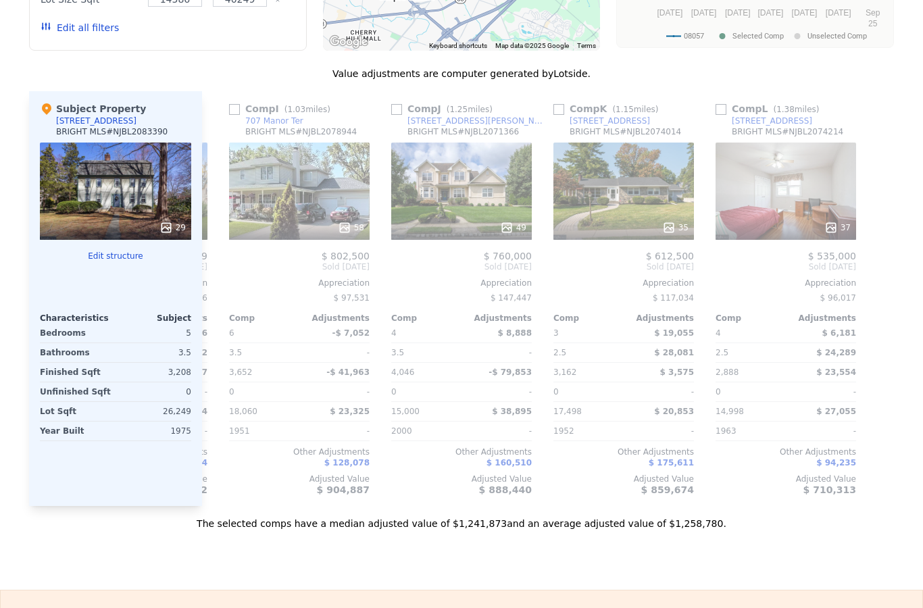
scroll to position [1373, 0]
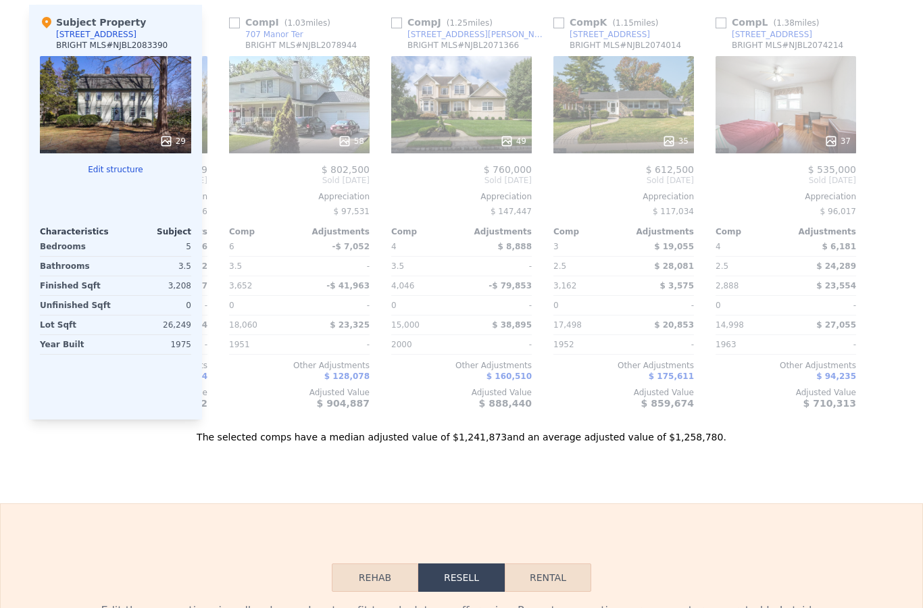
click at [750, 114] on div "37" at bounding box center [786, 104] width 141 height 97
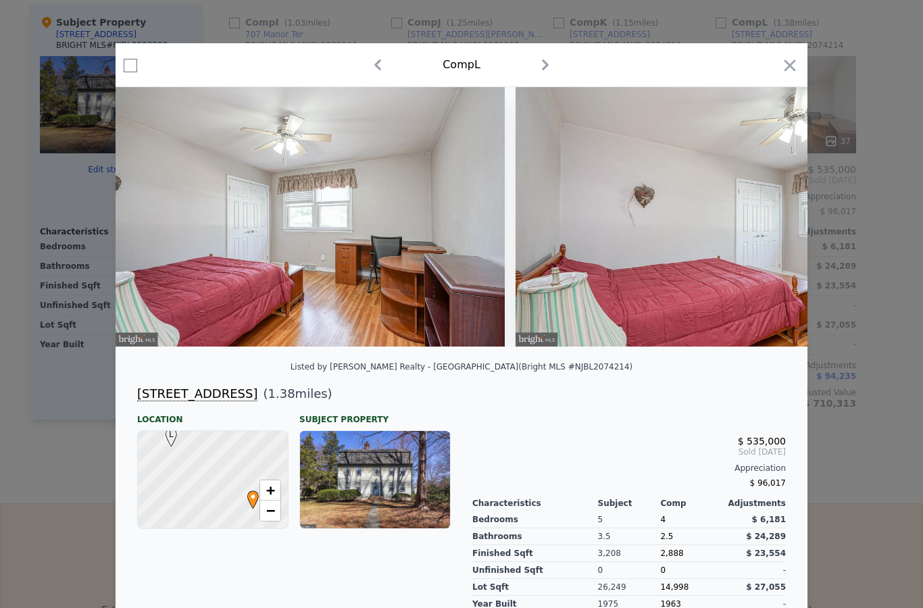
click at [791, 63] on icon "button" at bounding box center [790, 65] width 19 height 19
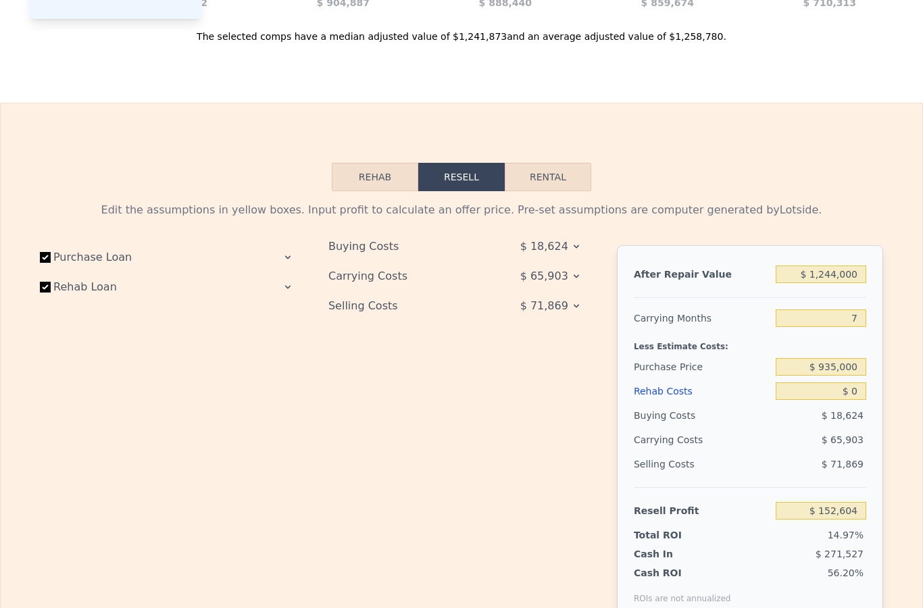
scroll to position [1823, 0]
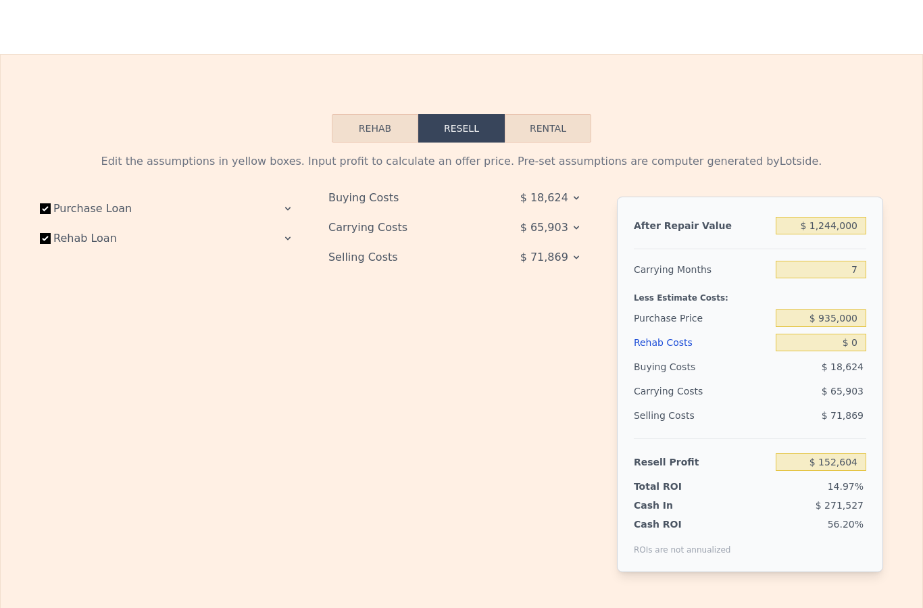
click at [377, 126] on button "Rehab" at bounding box center [375, 128] width 87 height 28
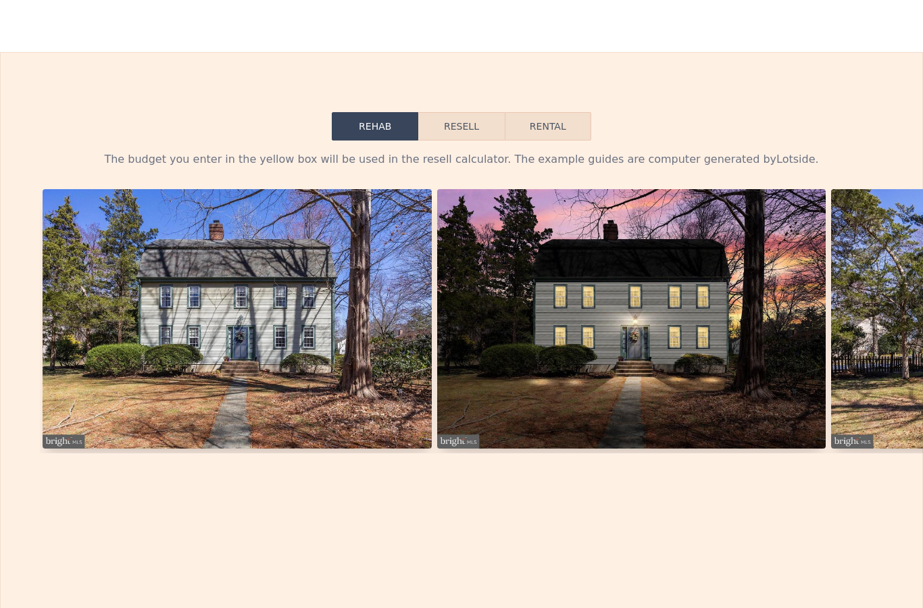
scroll to position [1807, 0]
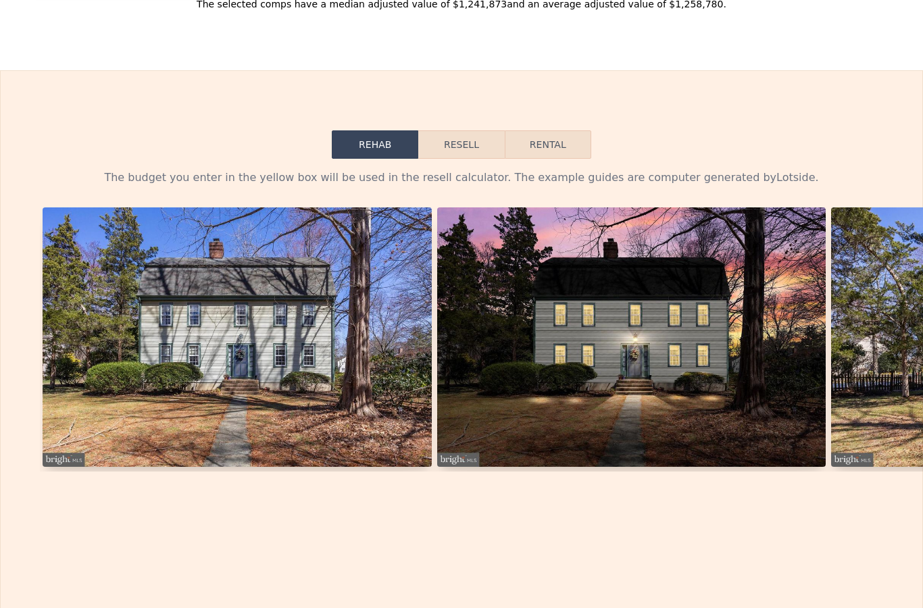
click at [487, 141] on button "Resell" at bounding box center [461, 144] width 86 height 28
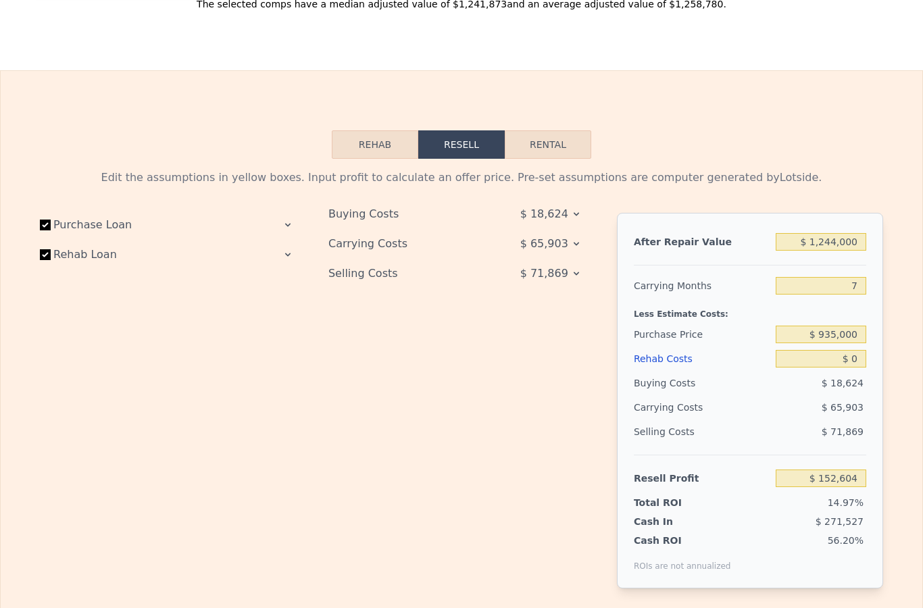
click at [293, 222] on icon at bounding box center [288, 225] width 11 height 11
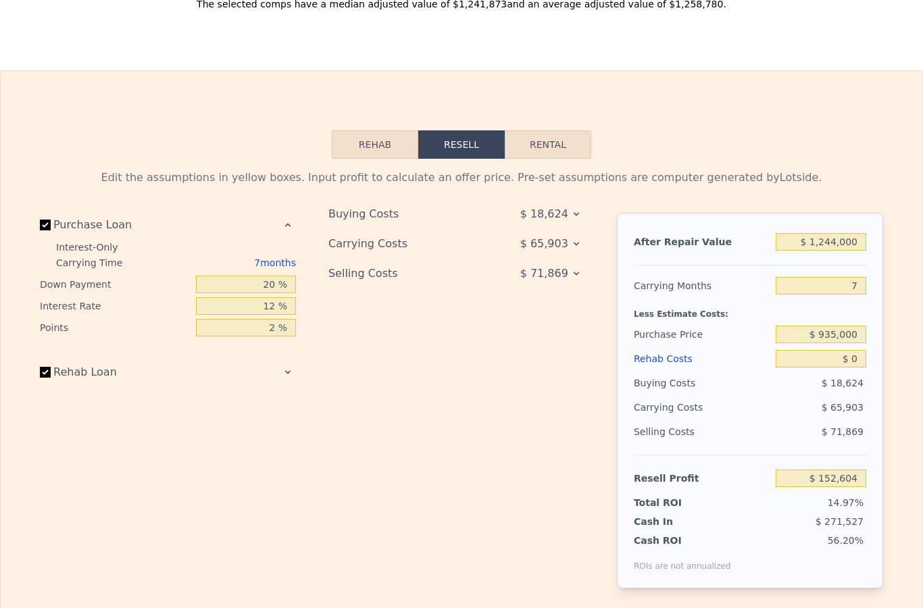
click at [292, 369] on icon at bounding box center [288, 372] width 11 height 11
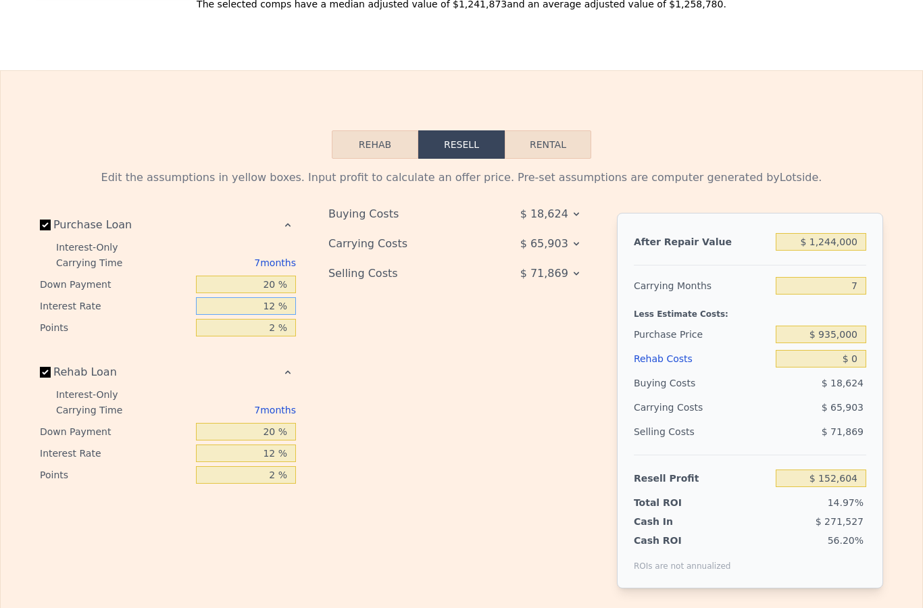
click at [278, 307] on input "12 %" at bounding box center [246, 306] width 100 height 18
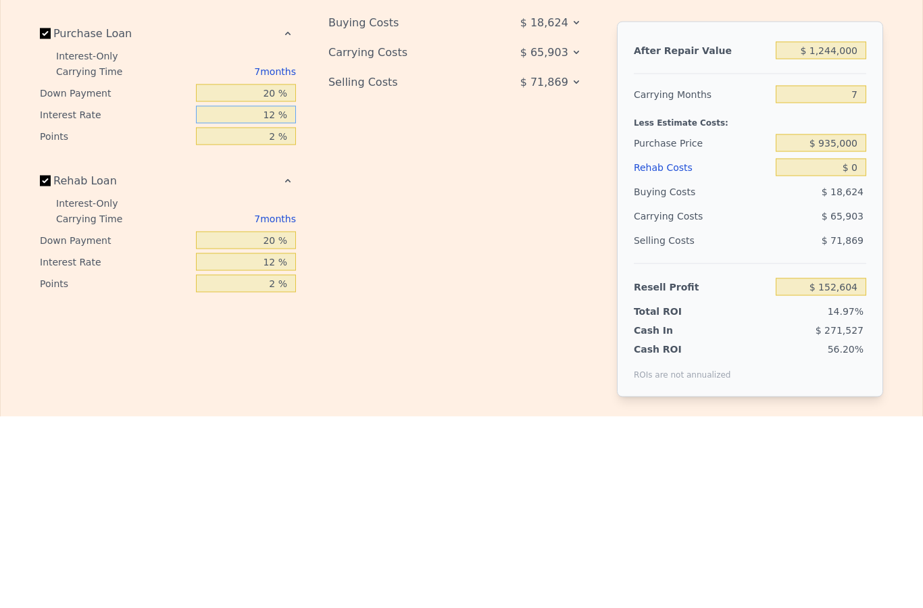
type input "1 %"
type input "$ 200,603"
type input "6 %"
type input "$ 178,784"
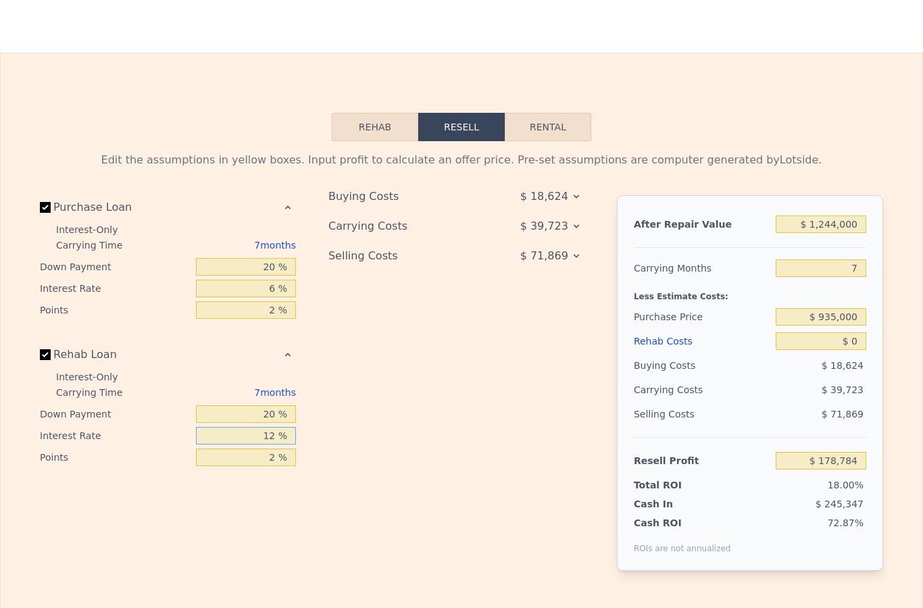
click at [273, 428] on input "12 %" at bounding box center [246, 436] width 100 height 18
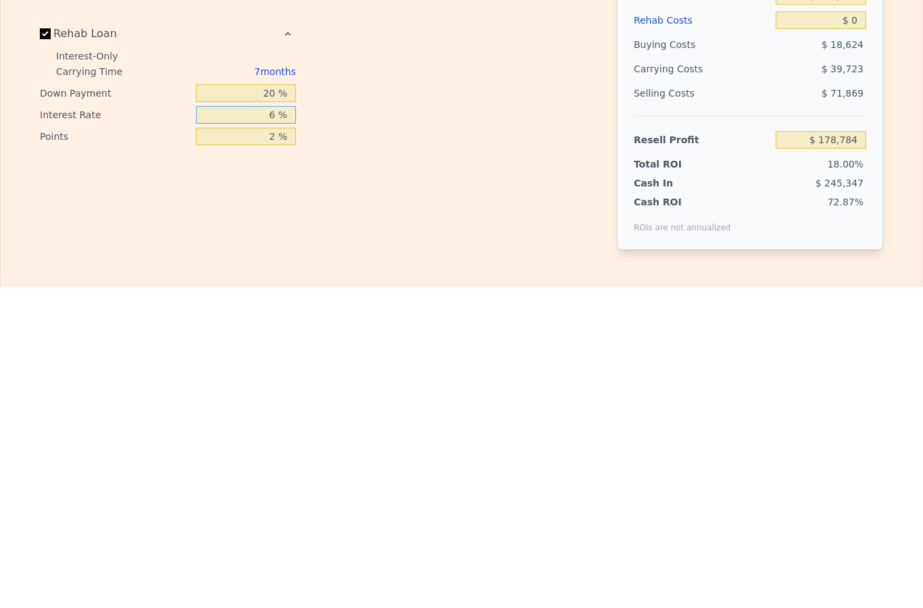
type input "6 %"
click at [522, 195] on div "Buying Costs $ 18,624 Carrying Costs $ 39,723 Selling Costs $ 71,869" at bounding box center [461, 393] width 267 height 397
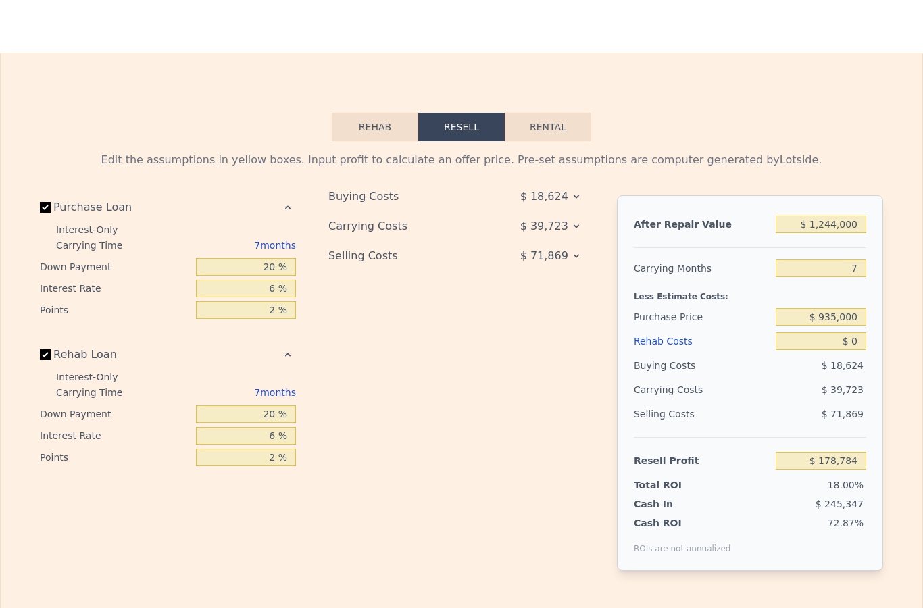
click at [572, 197] on icon at bounding box center [576, 196] width 11 height 11
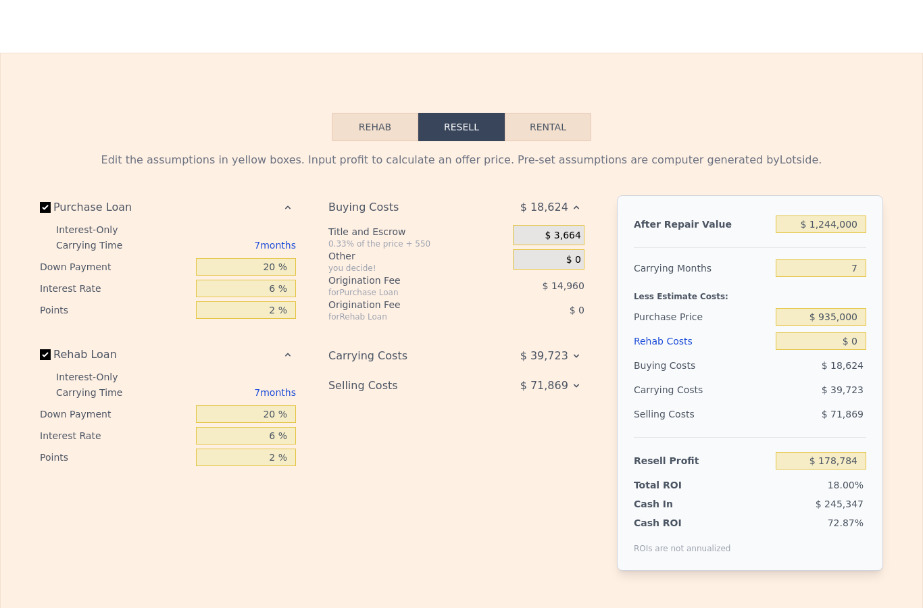
click at [573, 359] on icon at bounding box center [576, 356] width 11 height 11
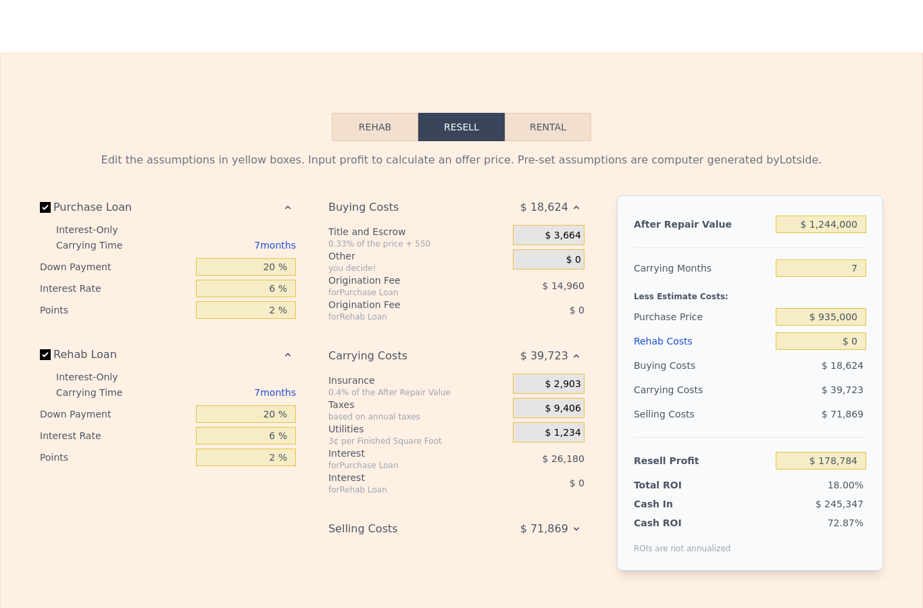
click at [587, 529] on div "Buying Costs $ 18,624 Title and Escrow 0.33% of the price + 550 $ 3,664 Other y…" at bounding box center [461, 393] width 267 height 397
click at [581, 527] on icon at bounding box center [576, 529] width 11 height 11
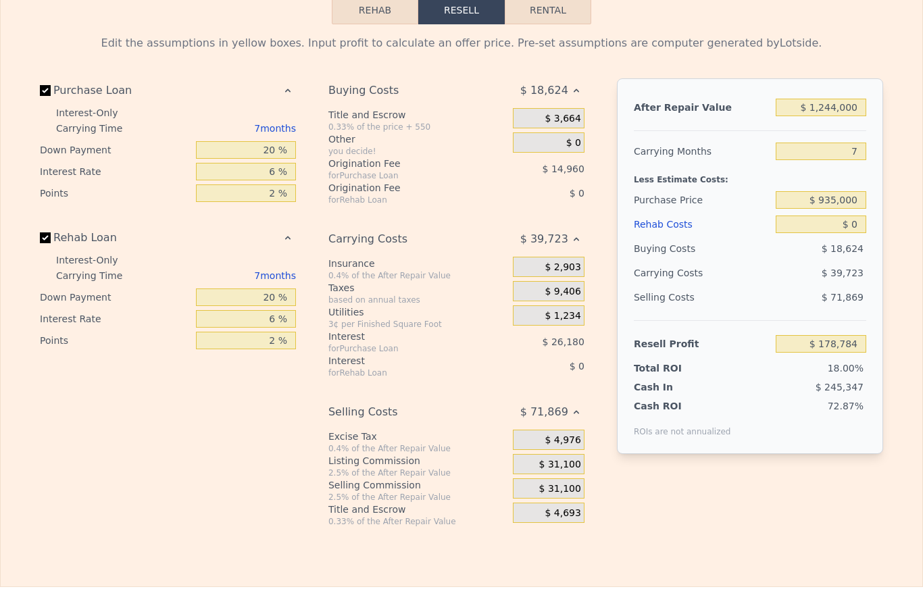
scroll to position [1944, 0]
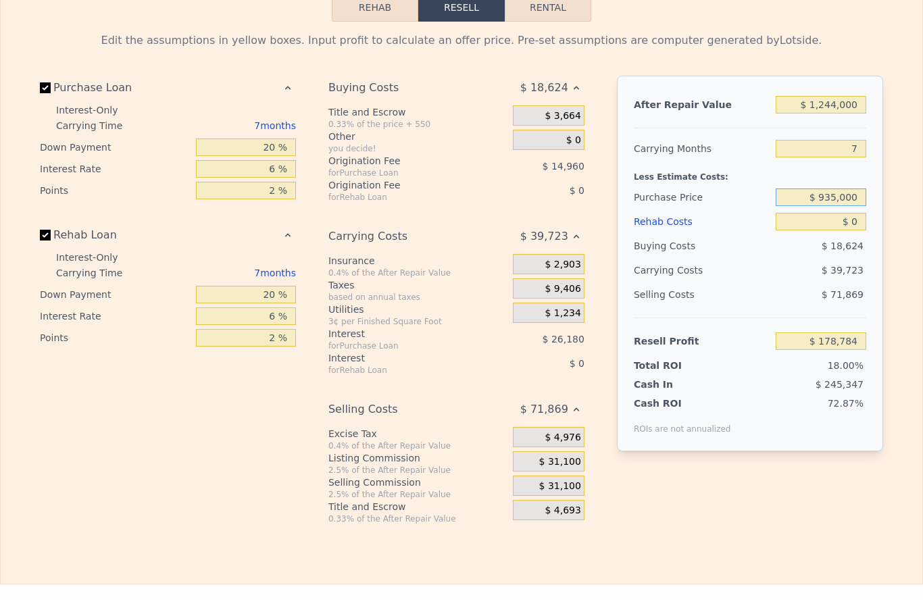
click at [845, 197] on input "$ 935,000" at bounding box center [821, 198] width 91 height 18
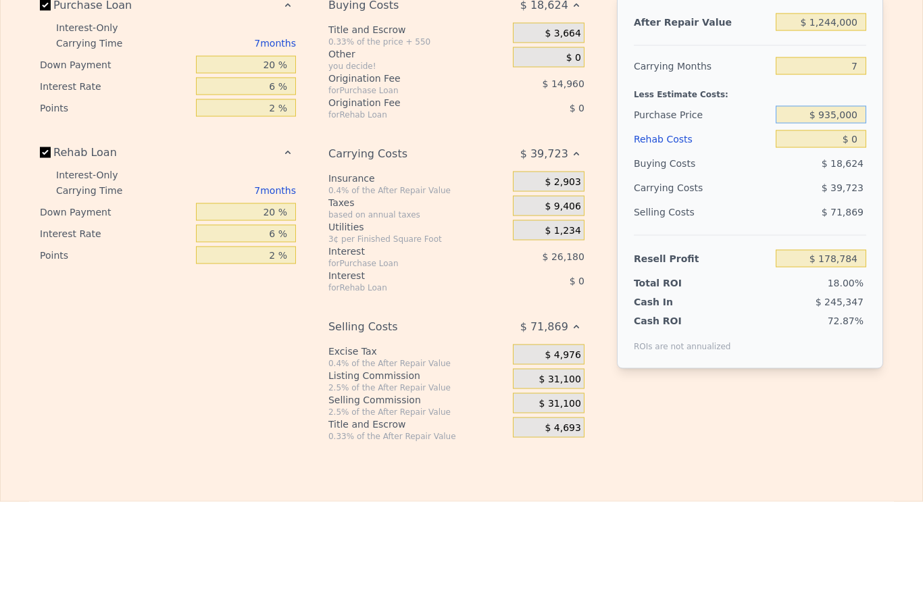
click at [826, 189] on input "$ 935,000" at bounding box center [821, 198] width 91 height 18
type input "$ 850,000"
click at [853, 213] on input "$ 0" at bounding box center [821, 222] width 91 height 18
type input "$ 267,807"
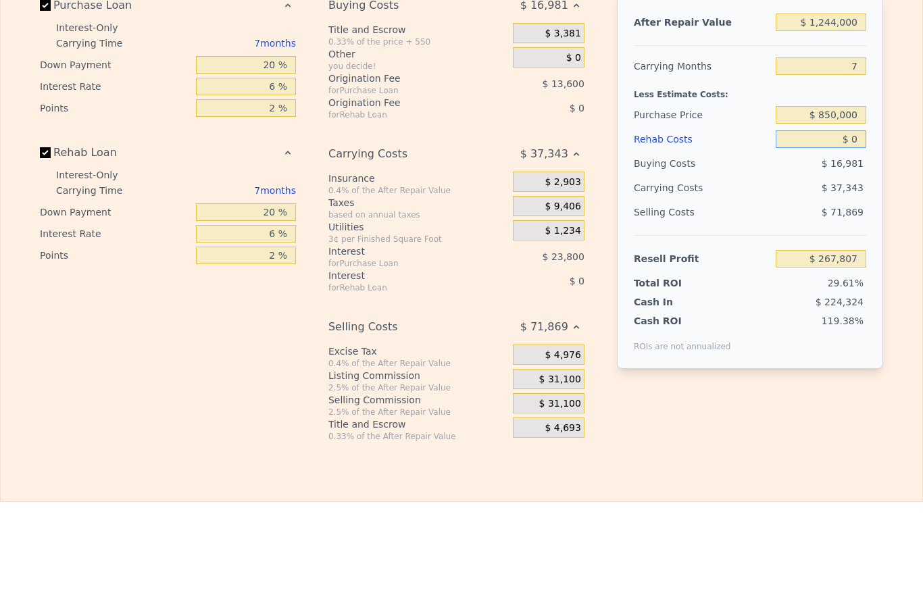
type input "$ 03"
type input "$ 267,804"
type input "$ 035"
type input "$ 267,771"
type input "$ 0350"
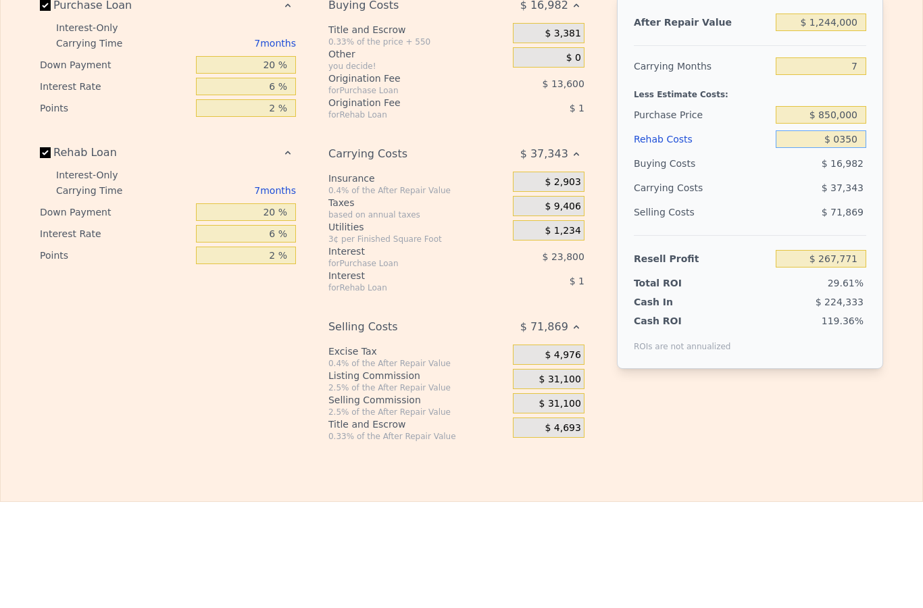
type input "$ 267,444"
type input "$ 03,500"
type input "$ 264,153"
type input "$ 035,000"
type input "$ 231,267"
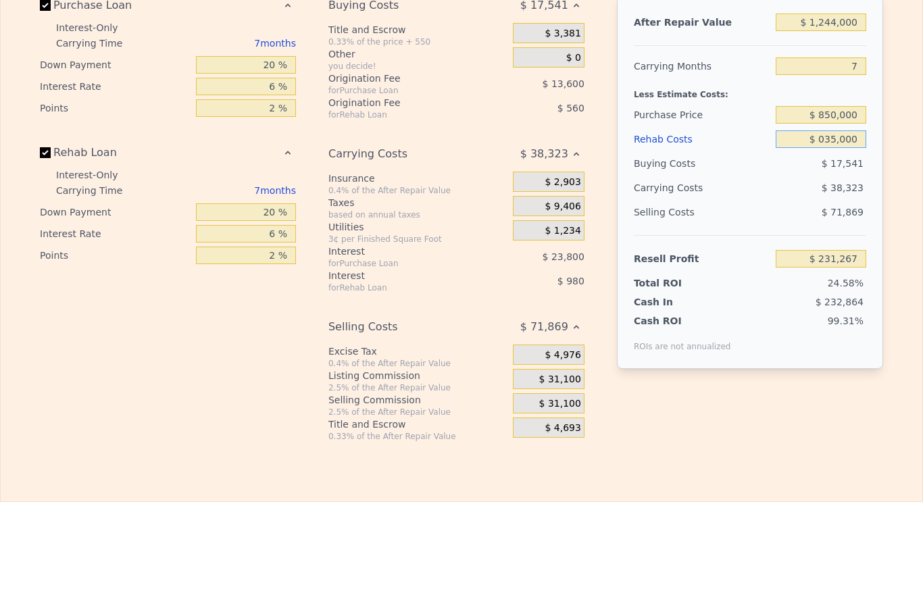
type input "$ 0350,000"
type input "-$ 97,593"
click at [820, 213] on input "$ 0350,000" at bounding box center [821, 222] width 91 height 18
type input "$ 350,000"
click at [902, 189] on div "Edit the assumptions in yellow boxes. Input profit to calculate an offer price.…" at bounding box center [462, 273] width 922 height 503
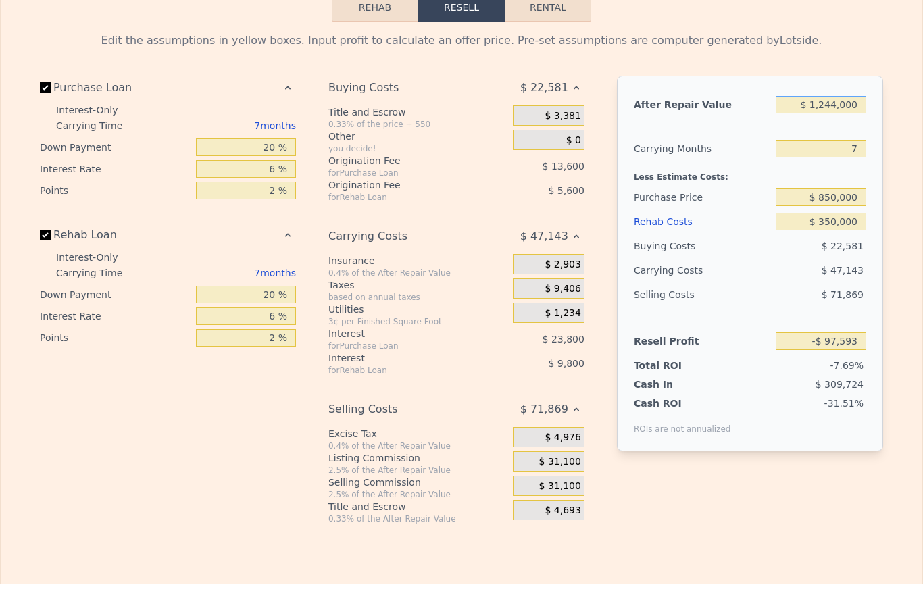
click at [851, 104] on input "$ 1,244,000" at bounding box center [821, 105] width 91 height 18
type input "$ 12,440"
type input "-$ 1,255,673"
type input "$ 1,244"
type input "-$ 1,266,201"
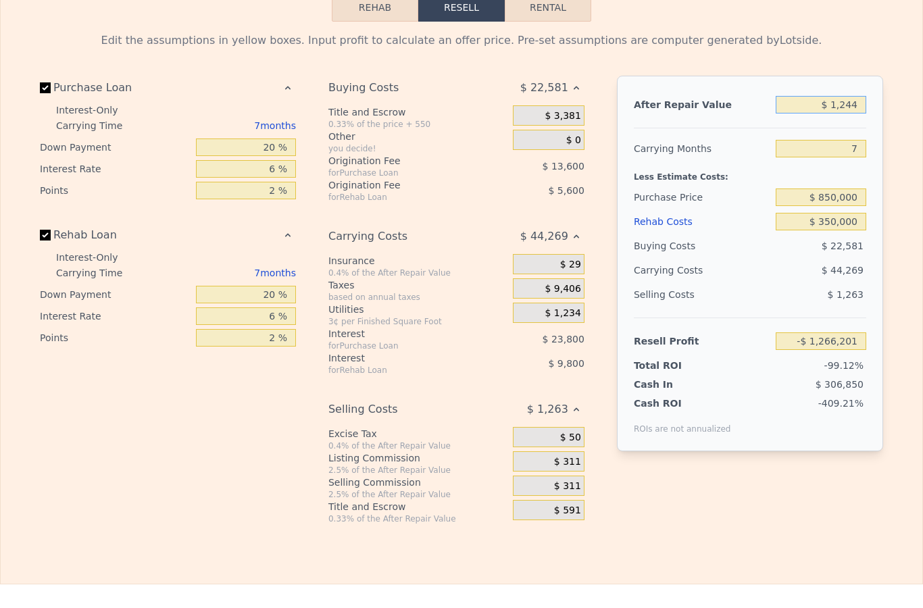
type input "$ 124"
type input "-$ 1,267,253"
type input "$ 12"
type input "-$ 1,267,359"
type input "$ 1"
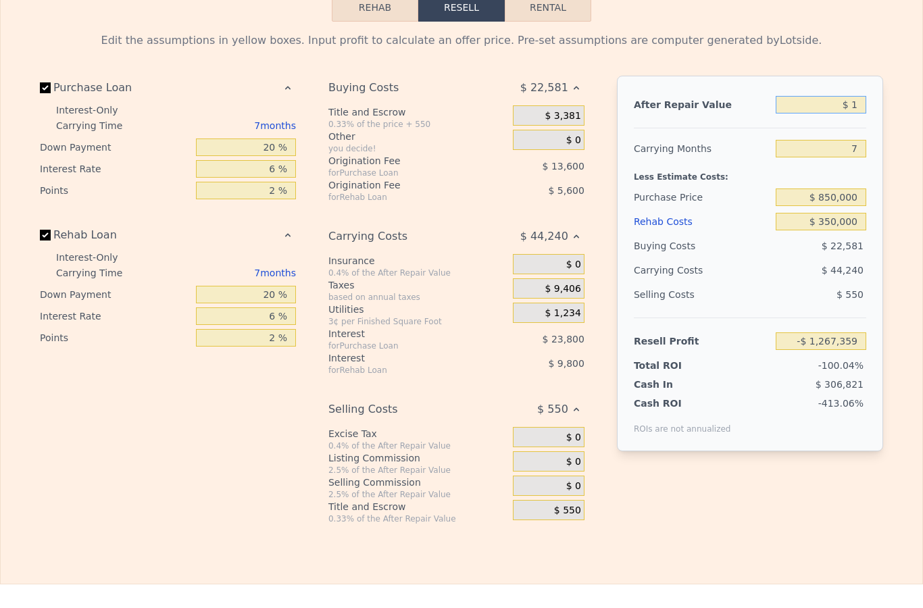
type input "-$ 1,267,370"
type input "$ 13"
type input "-$ 1,267,358"
type input "$ 130"
type input "-$ 1,267,248"
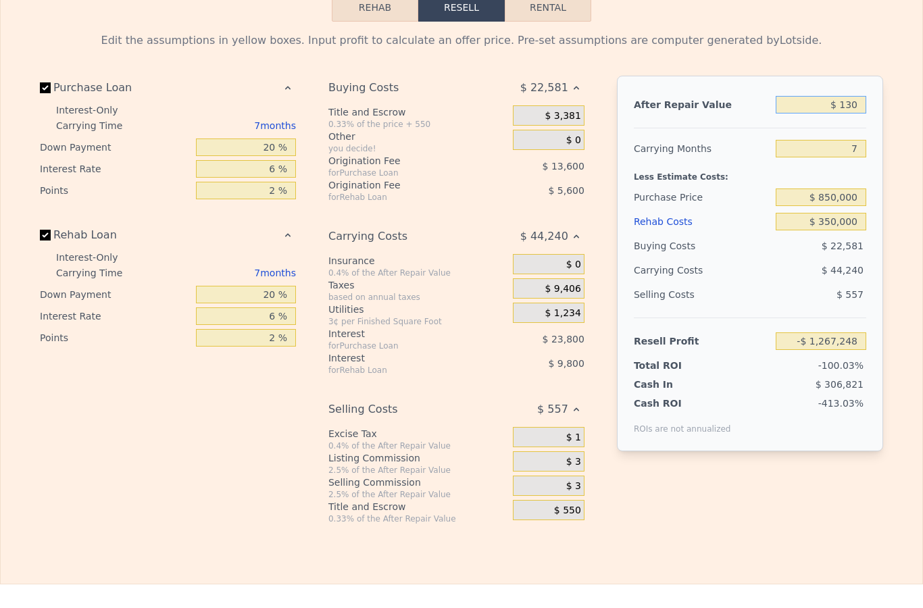
type input "$ 1,300"
type input "-$ 1,266,149"
type input "$ 13,000"
type input "-$ 1,255,146"
type input "$ 130,000"
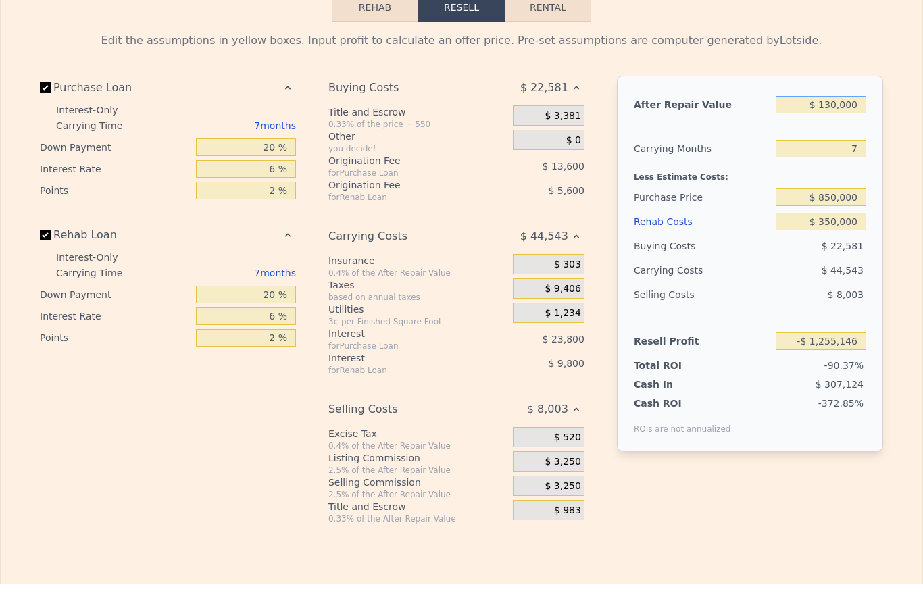
type input "-$ 1,145,127"
type input "$ 1,300,000"
type input "-$ 44,933"
click at [906, 180] on div "Edit the assumptions in yellow boxes. Input profit to calculate an offer price.…" at bounding box center [462, 273] width 922 height 503
click at [850, 216] on input "$ 350,000" at bounding box center [821, 222] width 91 height 18
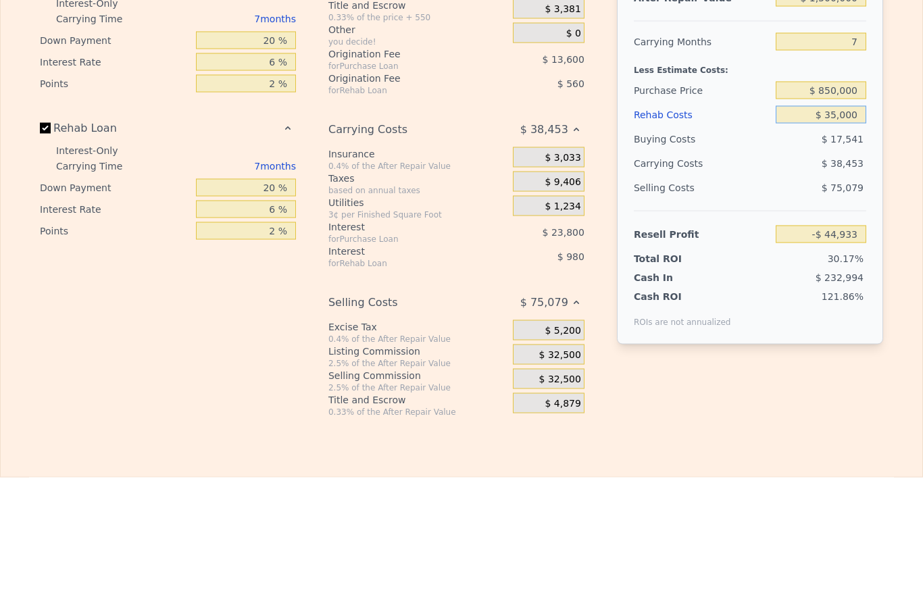
type input "$ 3,500"
type input "$ 316,813"
type input "$ 350"
type input "$ 320,104"
type input "$ 35"
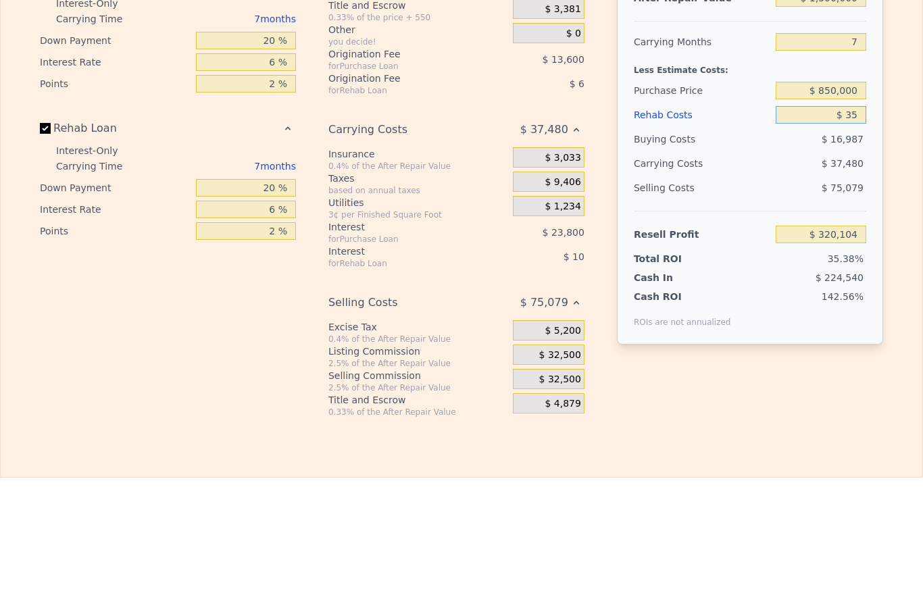
type input "$ 320,431"
type input "$ 3"
type input "$ 320,464"
type input "$ 30"
type input "$ 320,437"
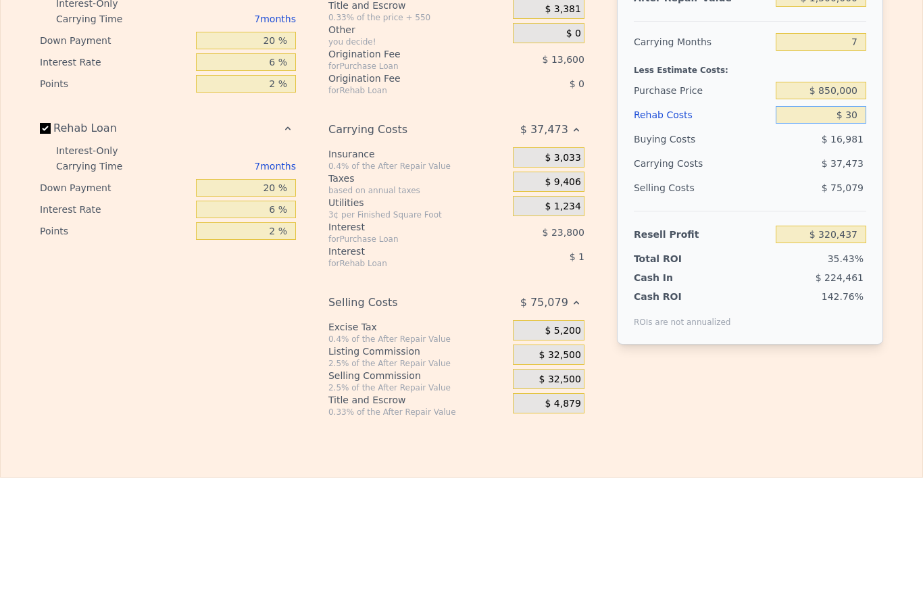
type input "$ 300"
type input "$ 320,155"
type input "$ 3,000"
type input "$ 317,335"
type input "$ 30,000"
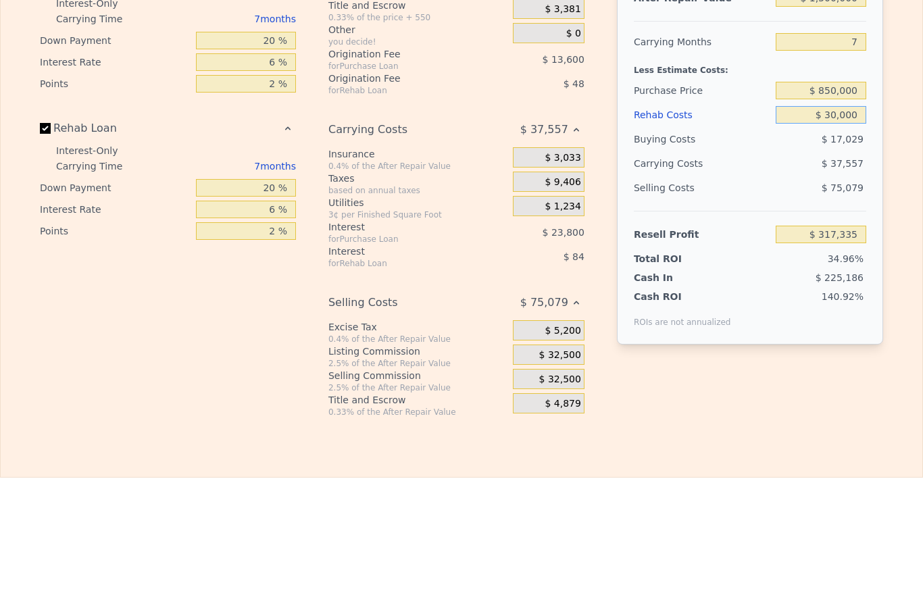
type input "$ 289,147"
type input "$ 300,000"
type input "$ 7,267"
click at [908, 184] on div "Edit the assumptions in yellow boxes. Input profit to calculate an offer price.…" at bounding box center [462, 273] width 922 height 503
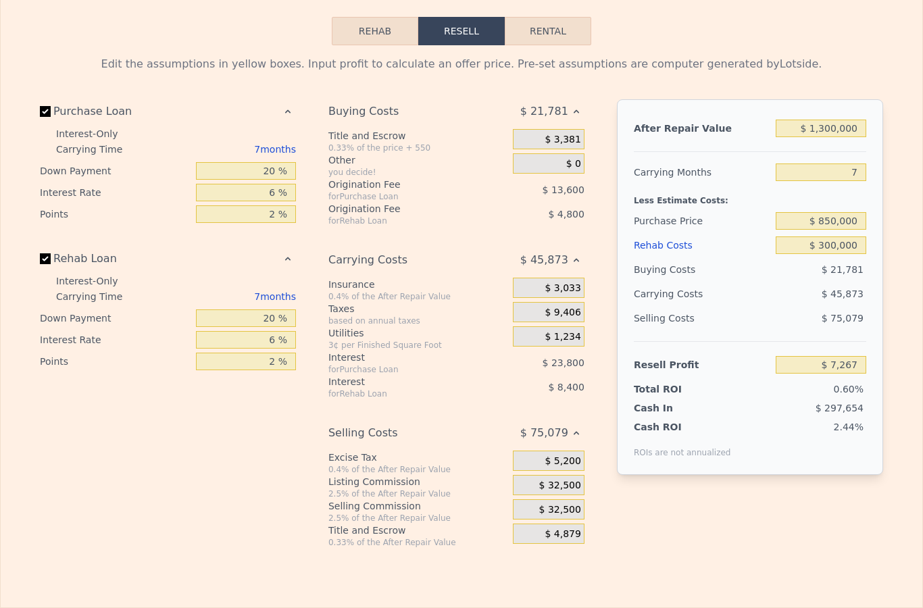
scroll to position [1922, 0]
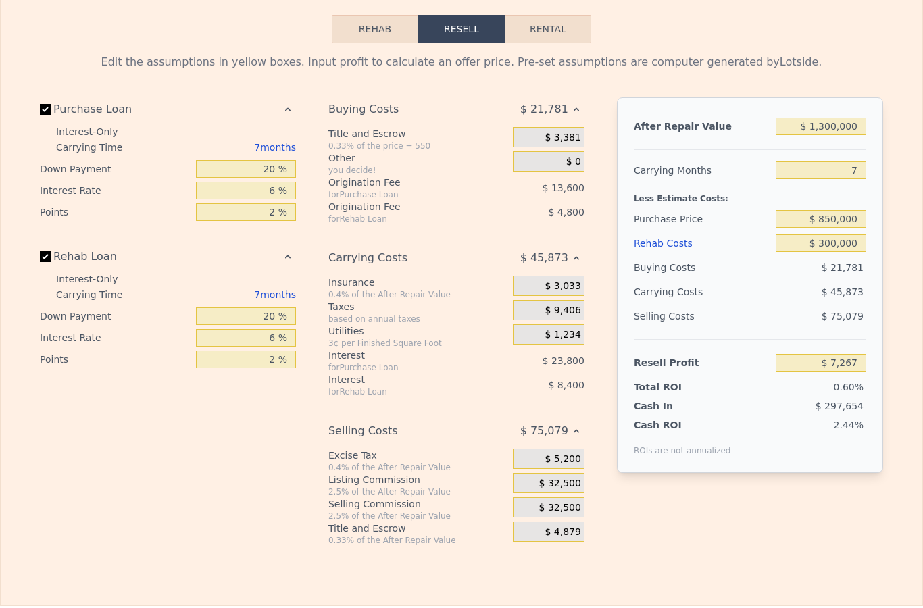
click at [376, 26] on button "Rehab" at bounding box center [375, 29] width 87 height 28
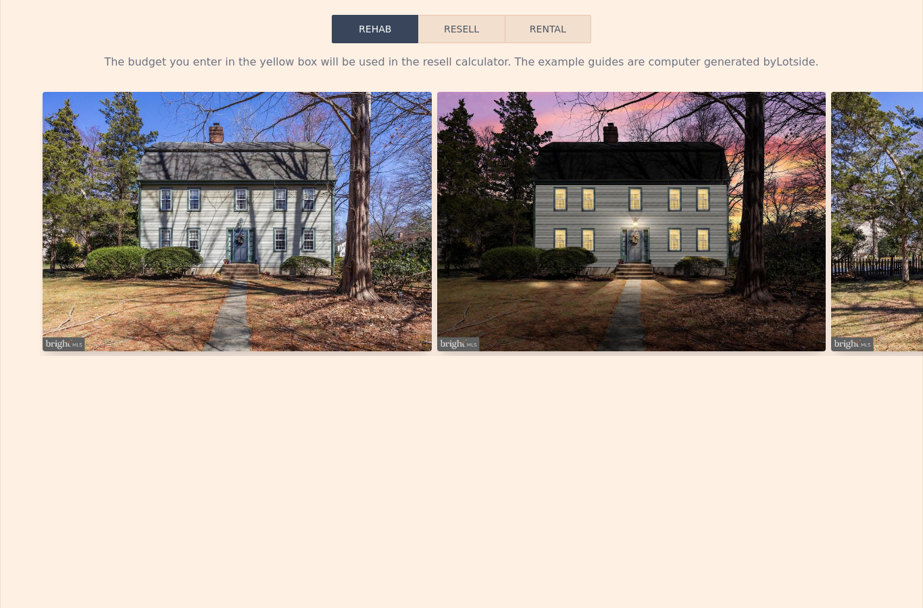
click at [471, 18] on button "Resell" at bounding box center [461, 29] width 86 height 28
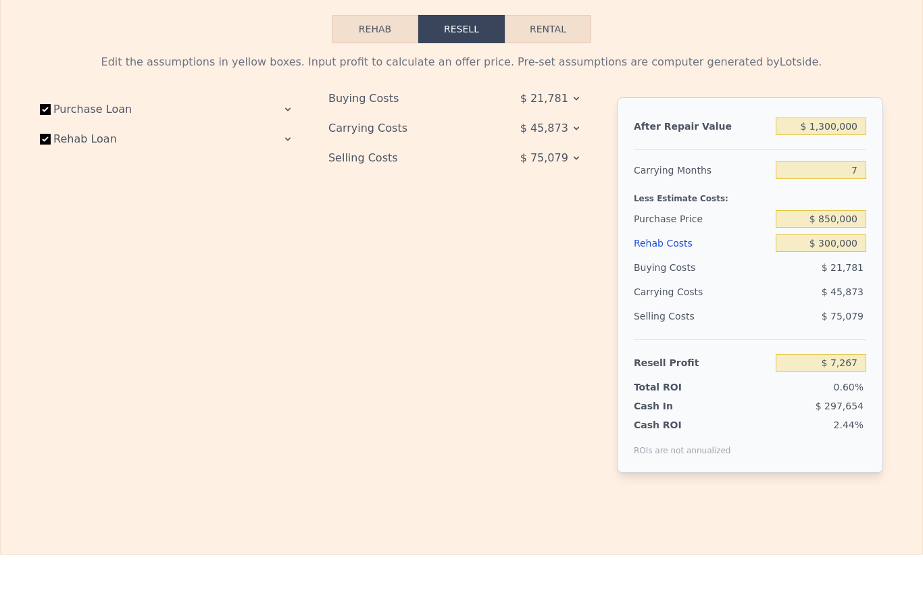
click at [287, 104] on icon at bounding box center [288, 109] width 11 height 11
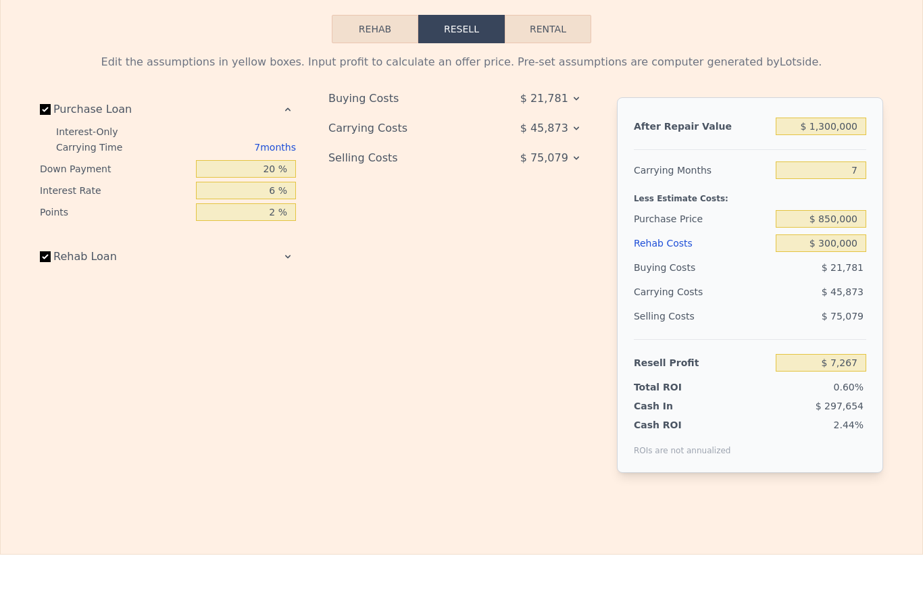
click at [297, 255] on div "Purchase Loan Interest-Only Carrying Time 7 months Down Payment 20 % Interest R…" at bounding box center [173, 295] width 267 height 397
click at [291, 251] on icon at bounding box center [288, 256] width 11 height 11
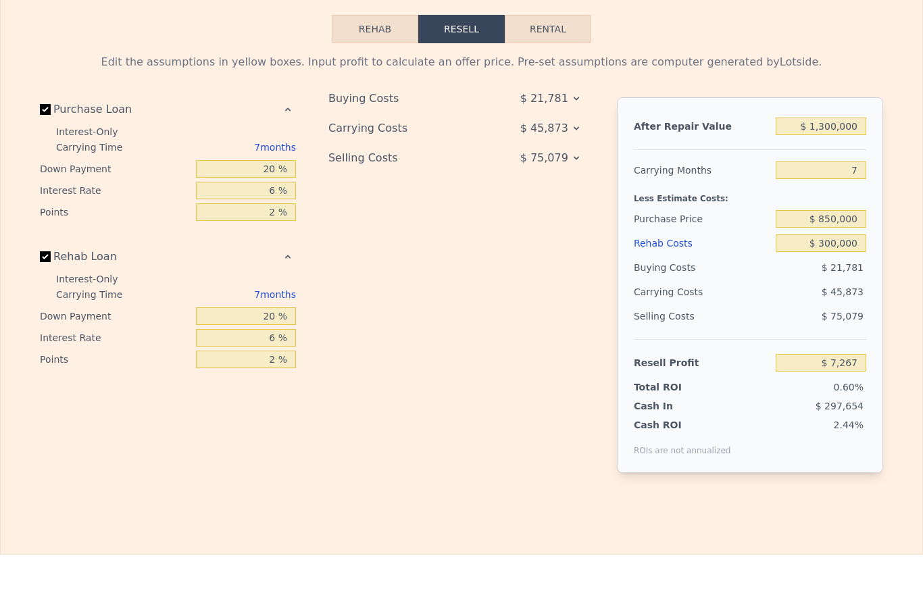
click at [674, 237] on div "Rehab Costs" at bounding box center [702, 243] width 137 height 24
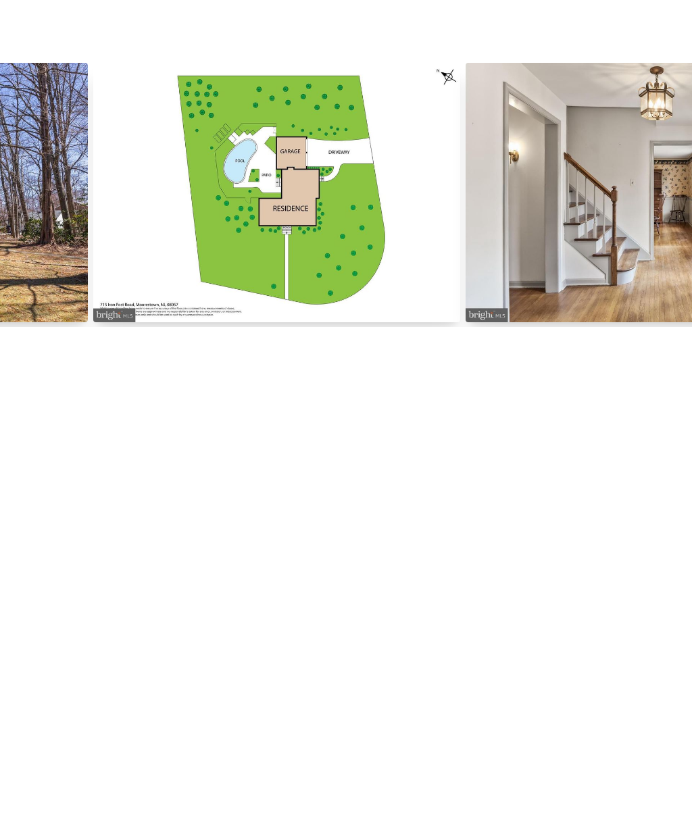
scroll to position [0, 0]
click at [653, 25] on div "Search an address or region Solutions Company Open main menu Open user menu 715…" at bounding box center [346, 419] width 692 height 839
type input "$ 0"
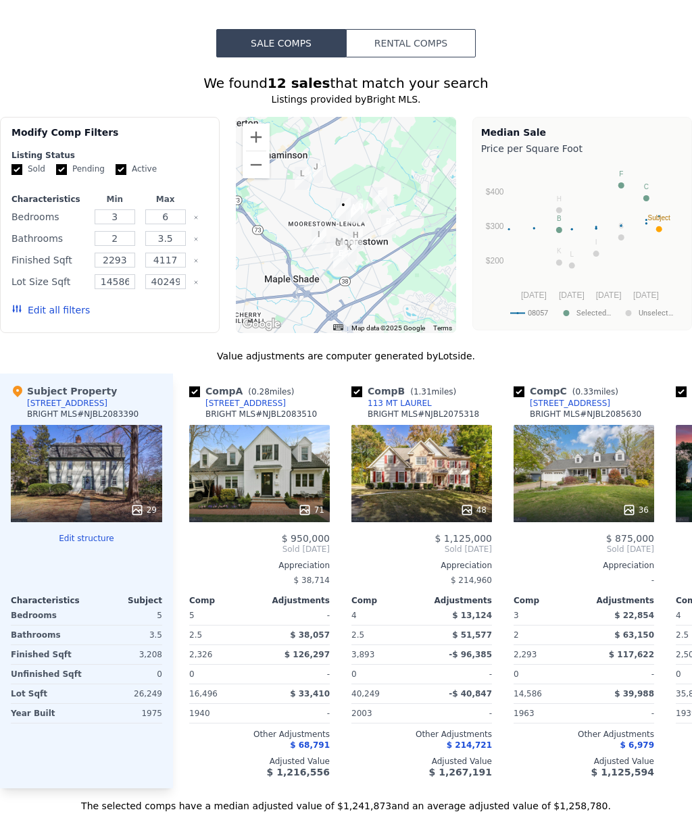
scroll to position [1008, 0]
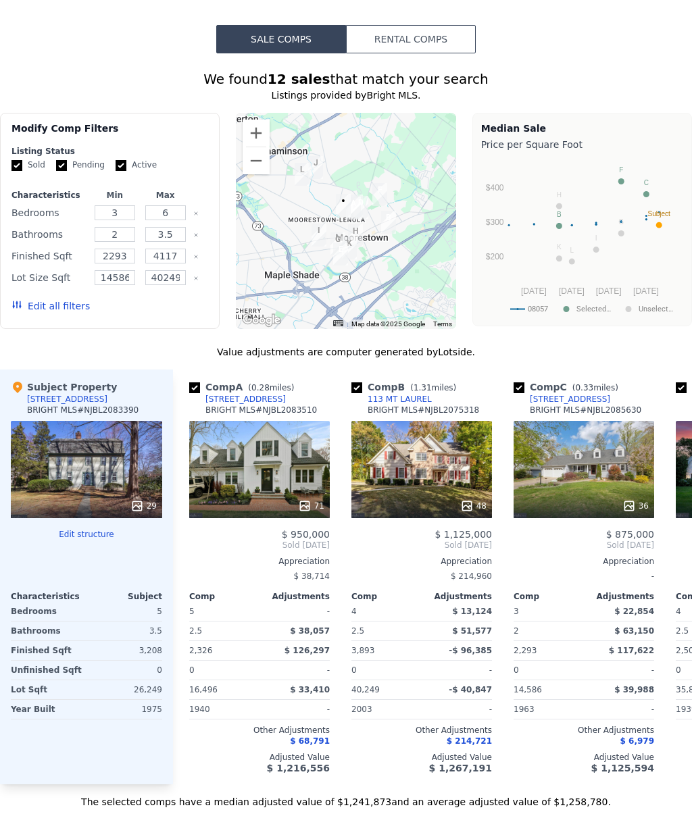
click at [449, 31] on button "Rental Comps" at bounding box center [411, 39] width 130 height 28
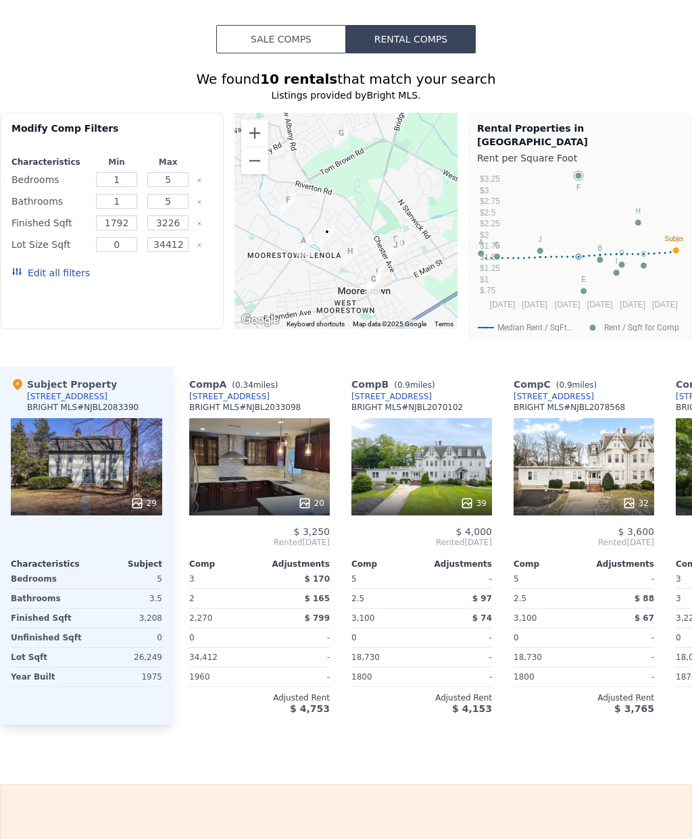
click at [582, 194] on rect "A chart." at bounding box center [578, 194] width 203 height 1
click at [676, 247] on circle "A chart." at bounding box center [676, 250] width 6 height 6
click at [612, 21] on div "Sale Comps Rental Comps We found 10 rentals that match your search Listings pro…" at bounding box center [346, 375] width 692 height 819
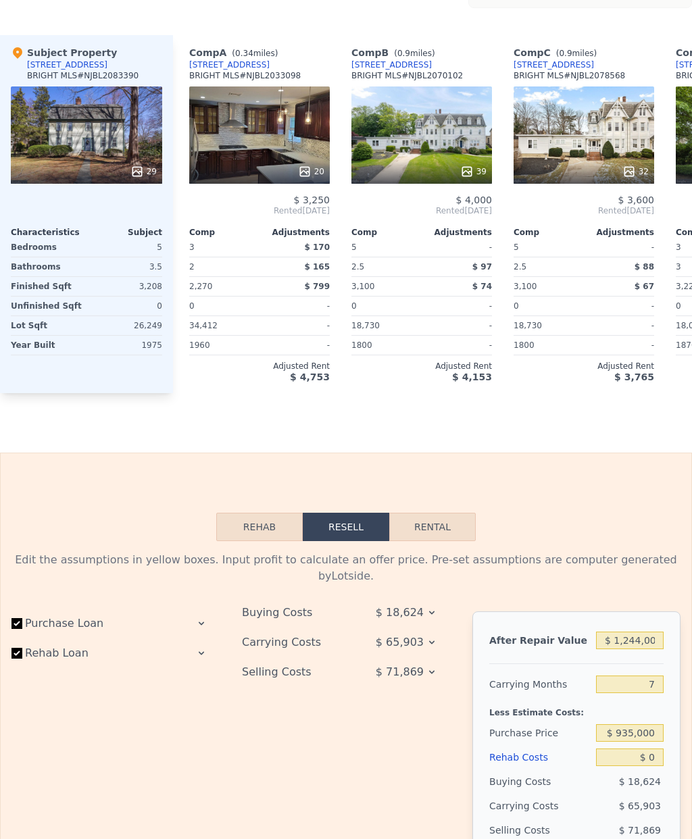
scroll to position [1356, 0]
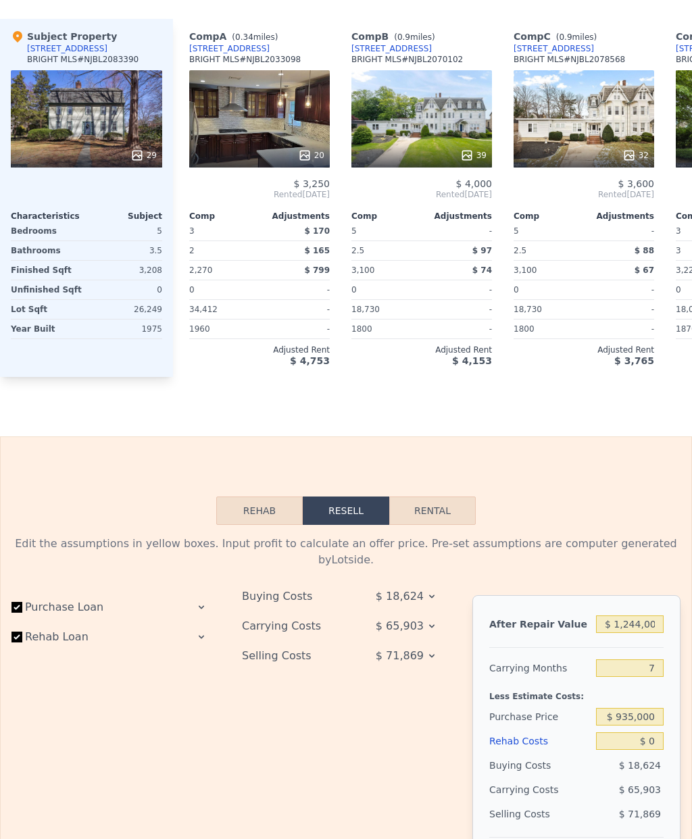
click at [436, 109] on div "39" at bounding box center [421, 118] width 141 height 97
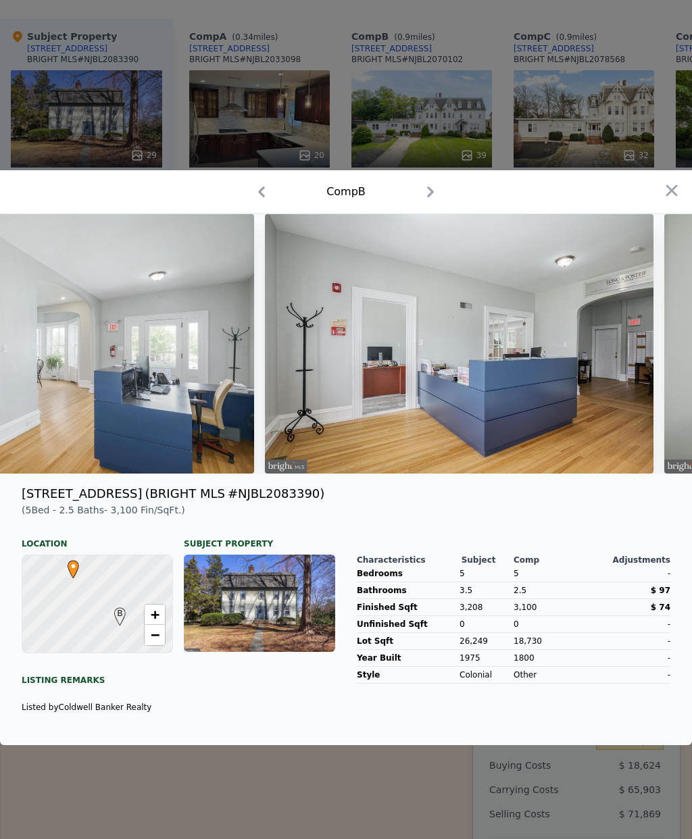
scroll to position [0, 5503]
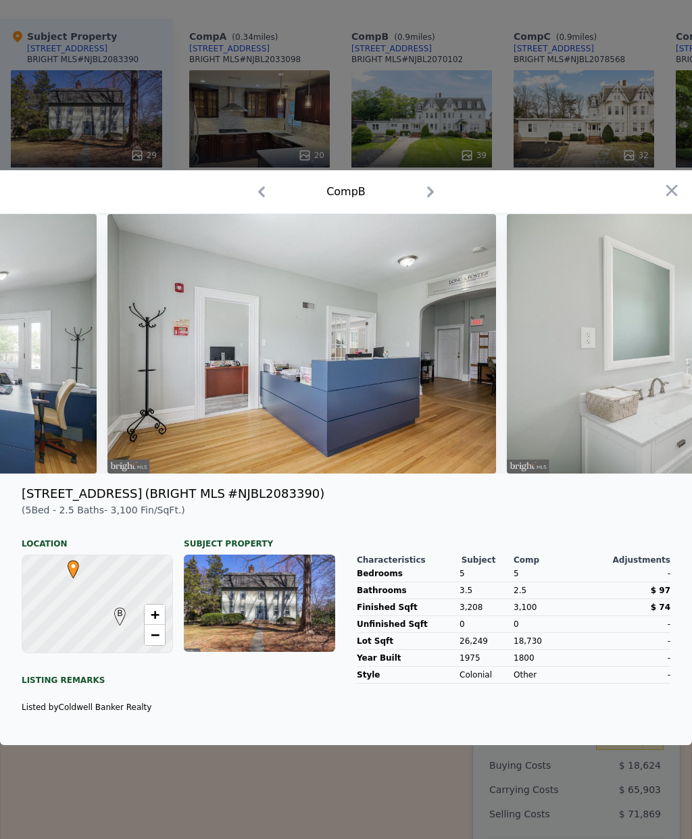
click at [674, 197] on icon "button" at bounding box center [671, 190] width 11 height 11
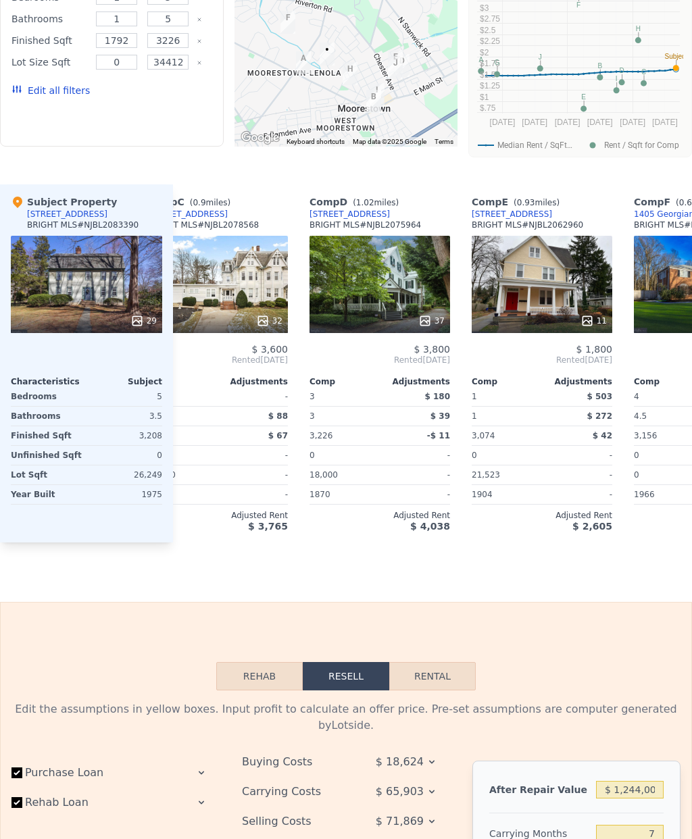
scroll to position [0, 420]
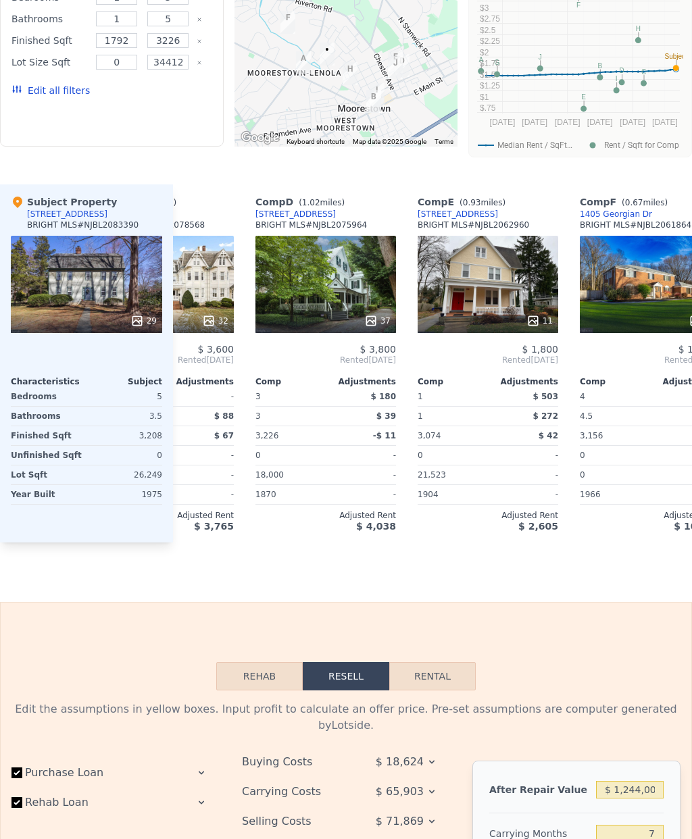
click at [320, 241] on div "37" at bounding box center [325, 284] width 141 height 97
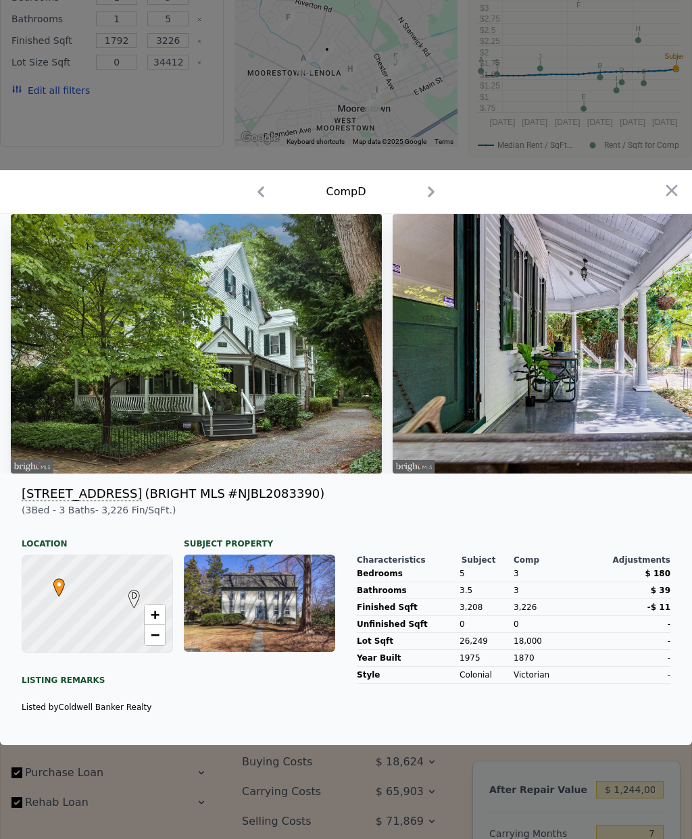
click at [73, 451] on img at bounding box center [196, 344] width 371 height 260
click at [624, 97] on div at bounding box center [346, 419] width 692 height 839
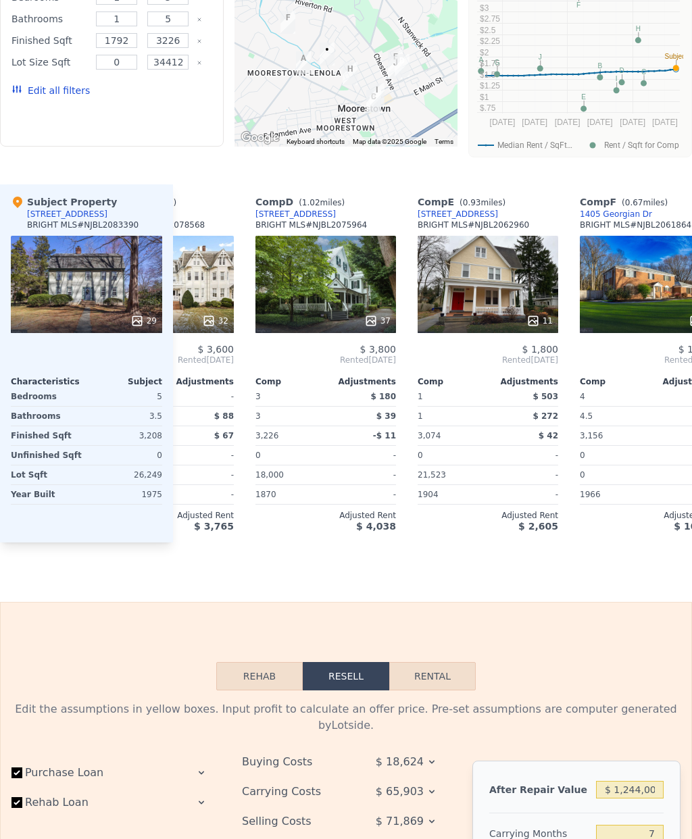
click at [321, 279] on div "37" at bounding box center [325, 284] width 141 height 97
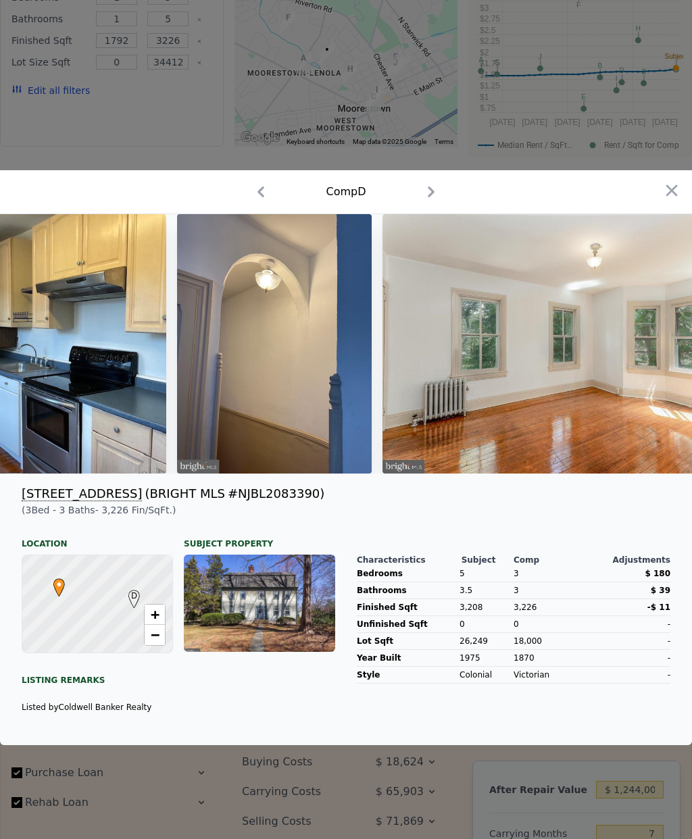
scroll to position [0, 5216]
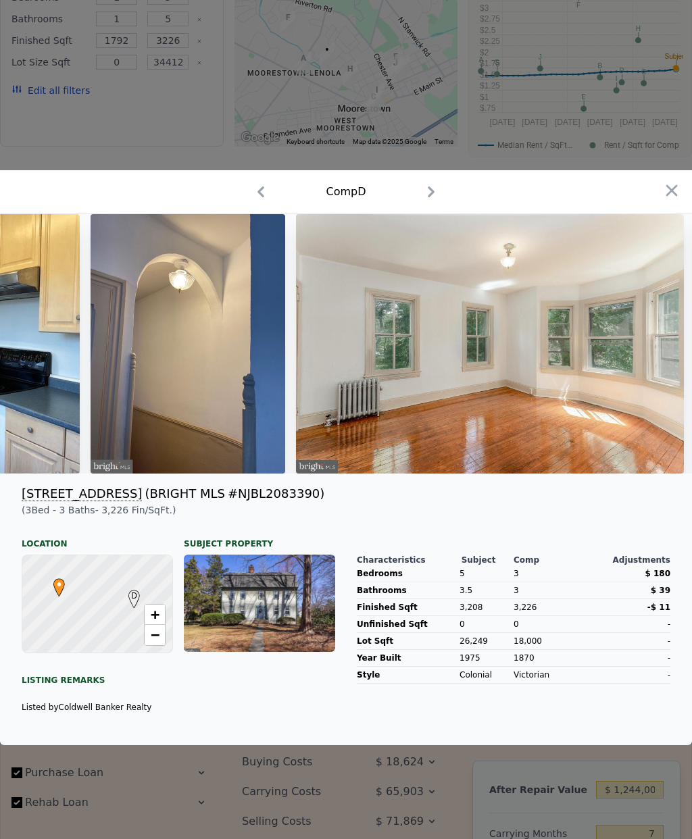
click at [670, 200] on icon "button" at bounding box center [671, 190] width 19 height 19
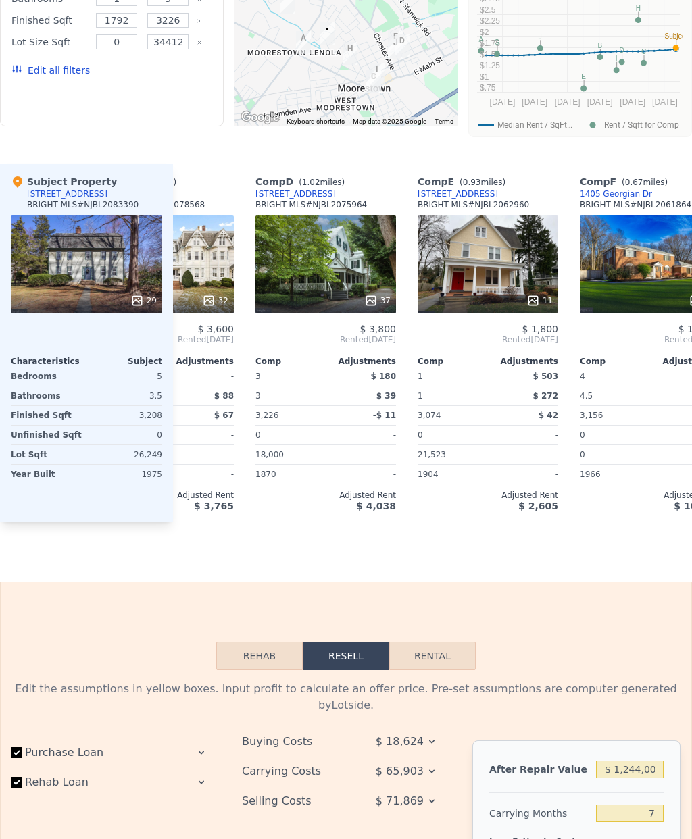
scroll to position [1173, 0]
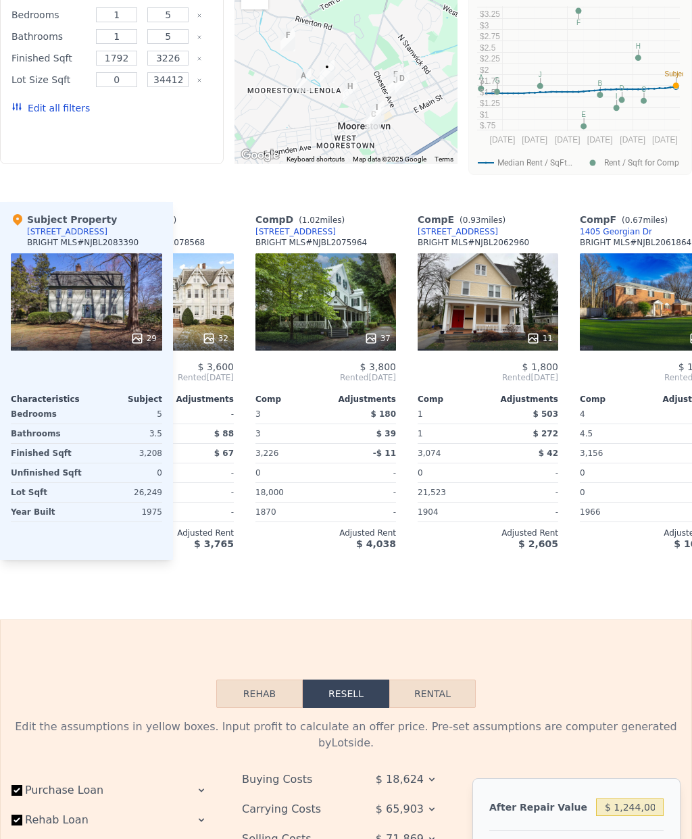
click at [599, 213] on div "Comp F ( 0.67 miles)" at bounding box center [626, 220] width 93 height 14
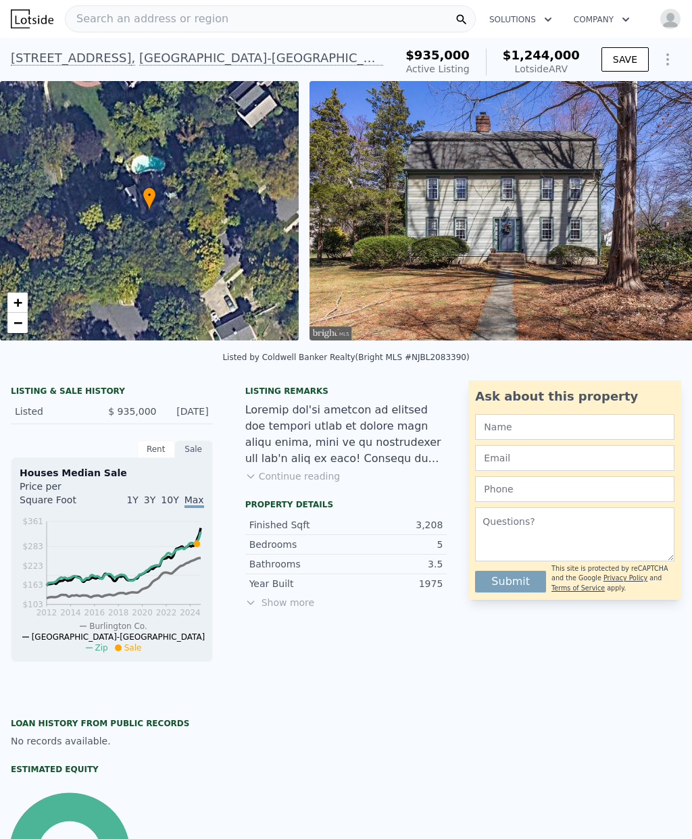
scroll to position [0, 0]
click at [592, 235] on img at bounding box center [504, 211] width 389 height 260
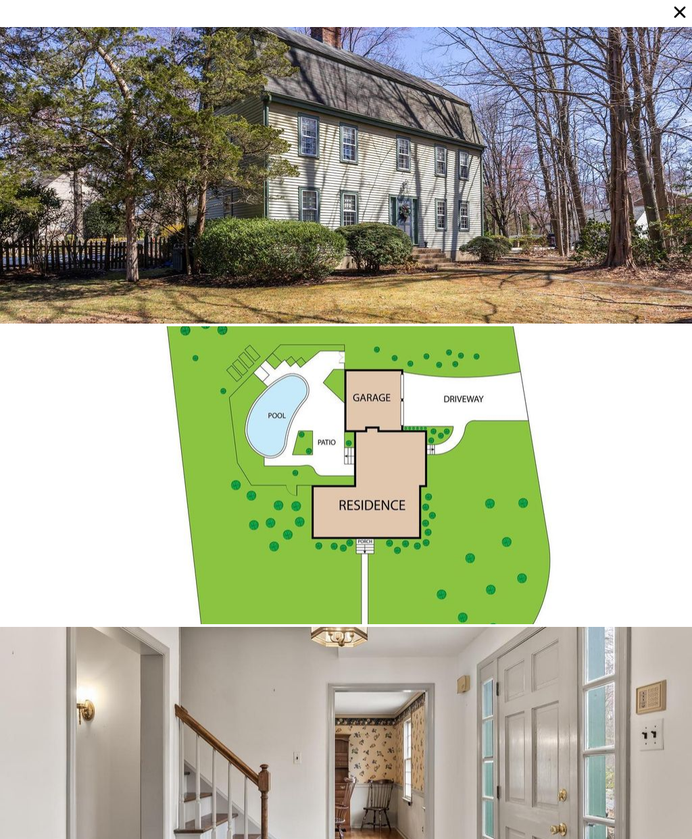
scroll to position [601, 0]
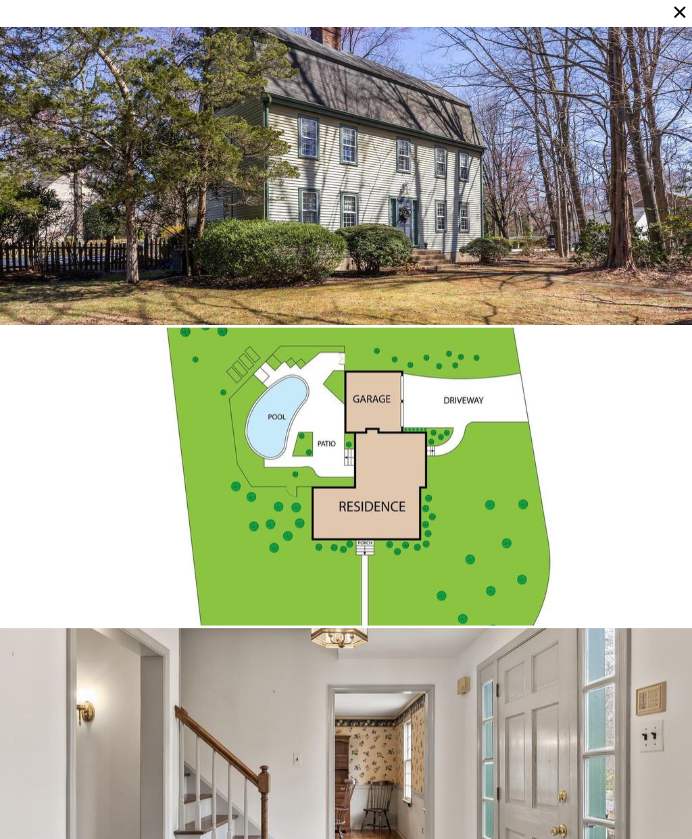
click at [313, 188] on div at bounding box center [346, 176] width 692 height 298
